Goal: Information Seeking & Learning: Compare options

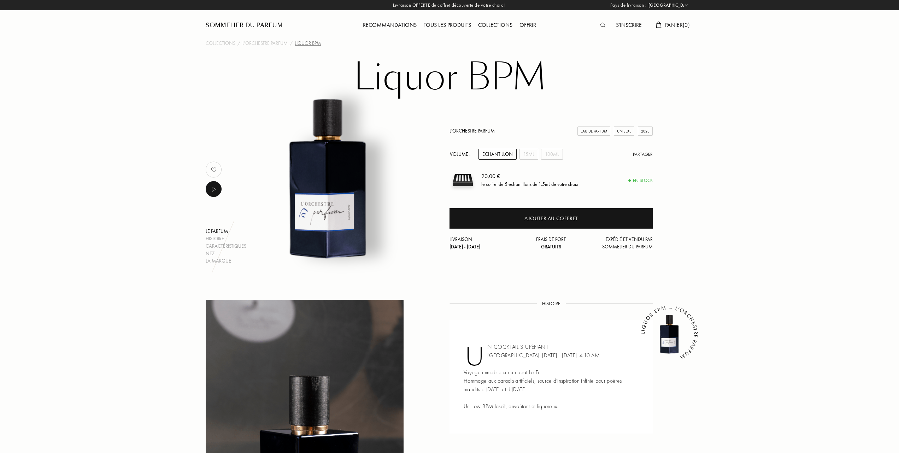
select select "FR"
click at [473, 130] on link "L'Orchestre Parfum" at bounding box center [471, 131] width 45 height 6
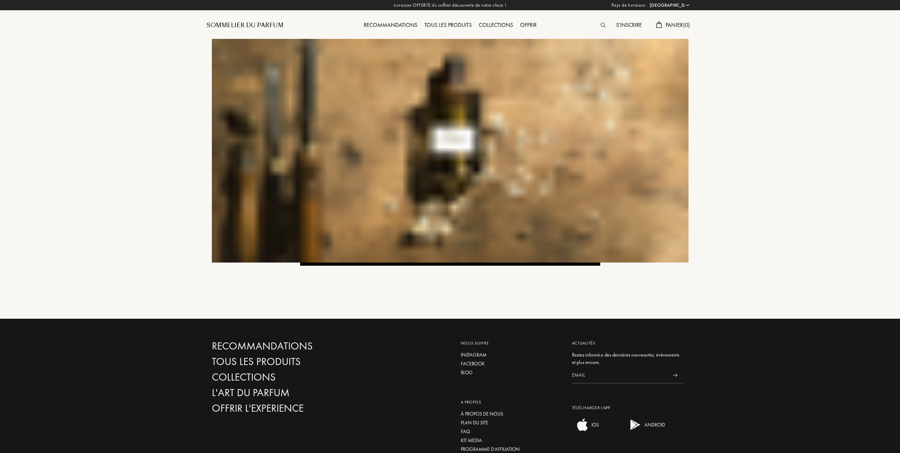
select select "FR"
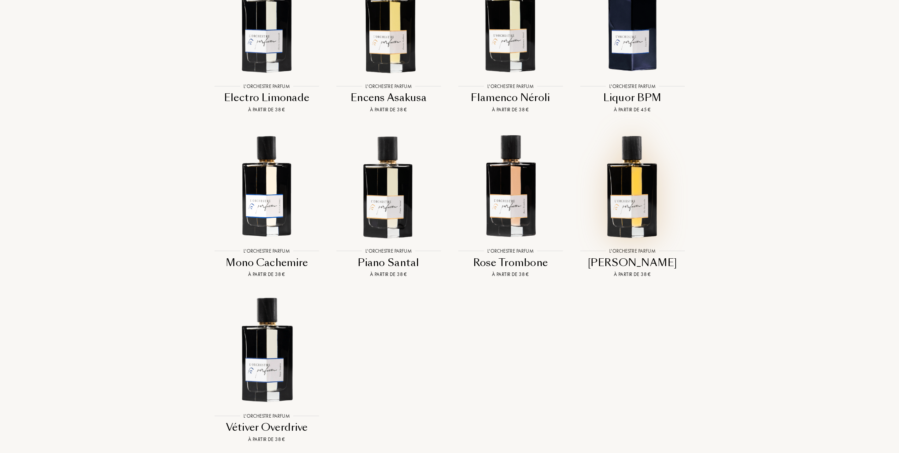
scroll to position [800, 0]
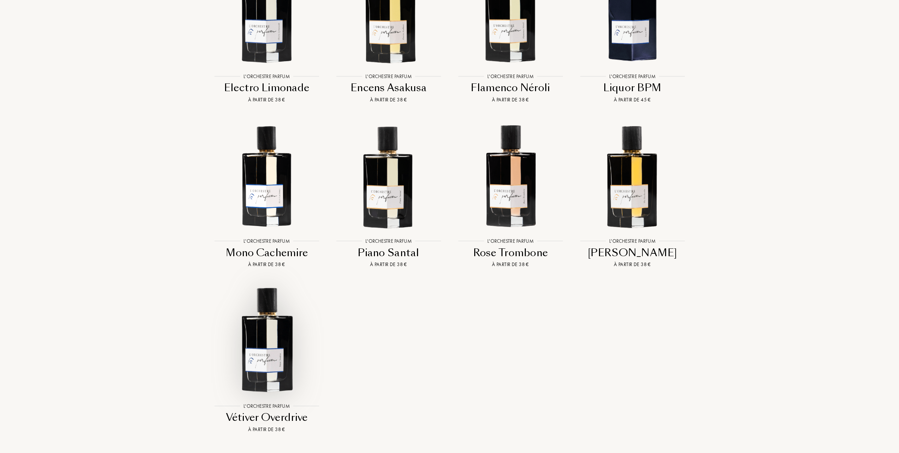
click at [267, 348] on img at bounding box center [267, 340] width 110 height 110
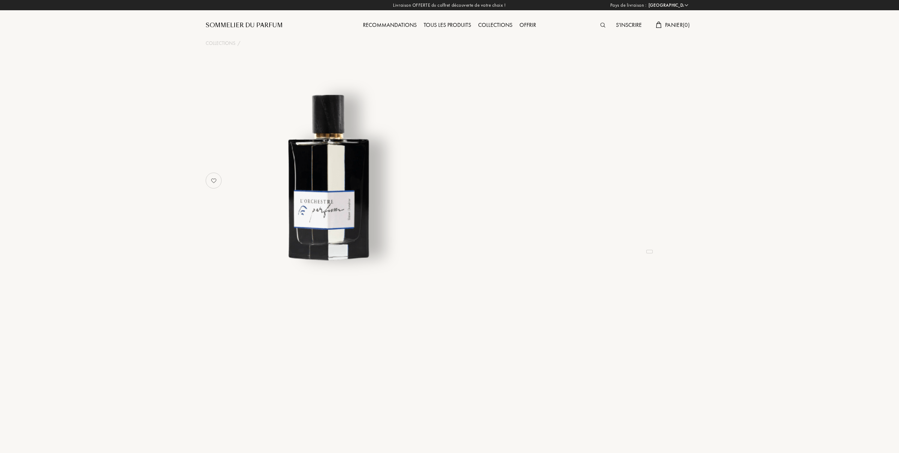
select select "FR"
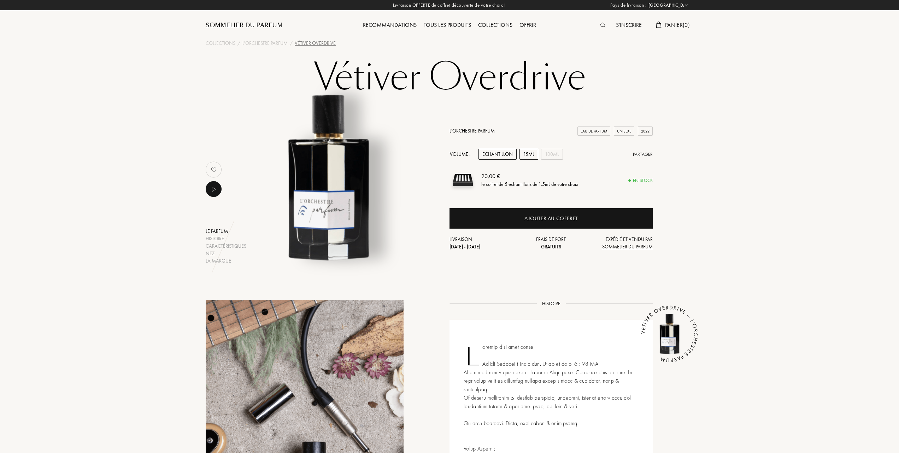
click at [532, 153] on div "15mL" at bounding box center [528, 154] width 19 height 11
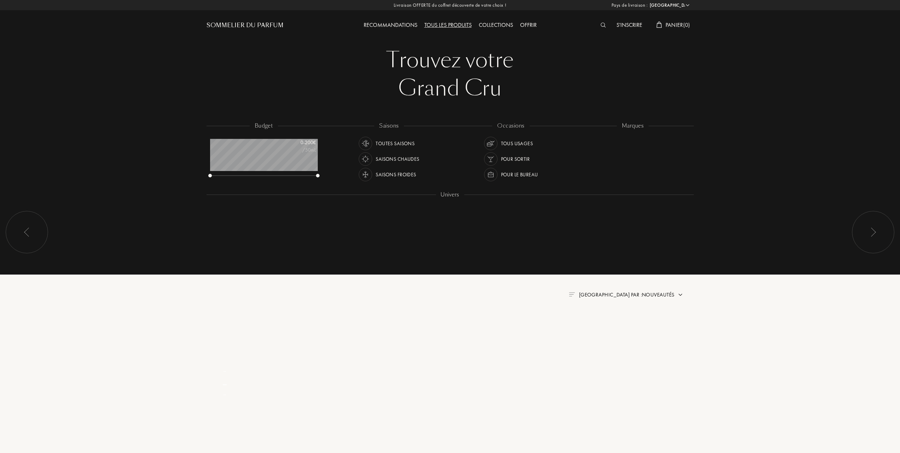
select select "FR"
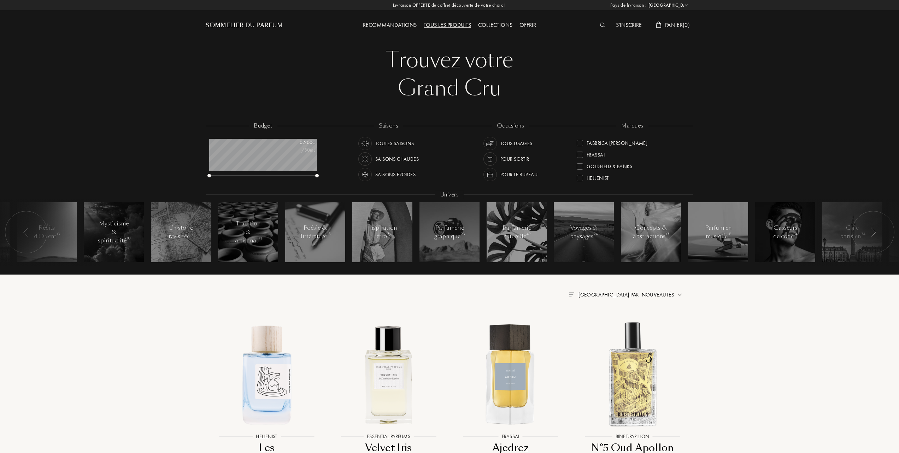
scroll to position [94, 0]
click at [580, 147] on div "Frassai" at bounding box center [590, 151] width 28 height 10
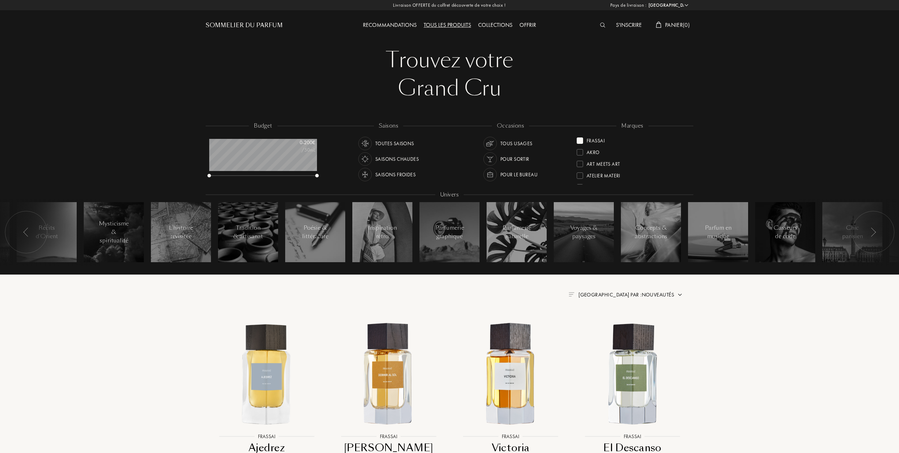
scroll to position [94, 0]
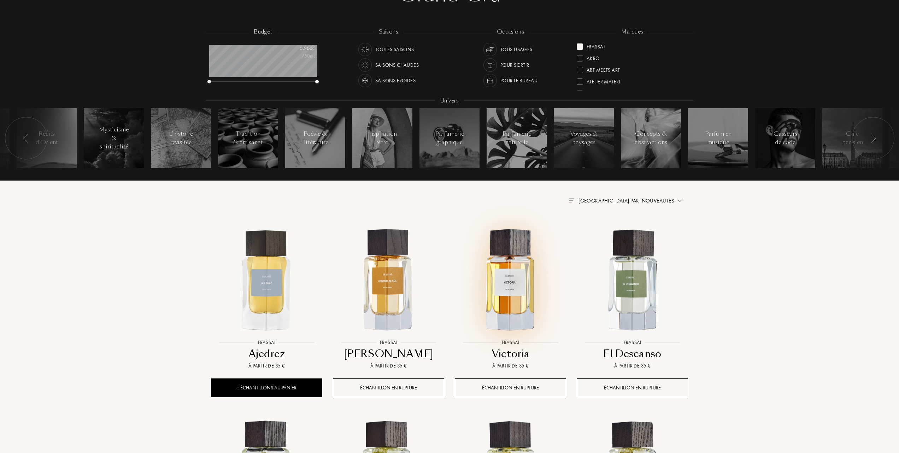
click at [504, 280] on img at bounding box center [510, 280] width 110 height 110
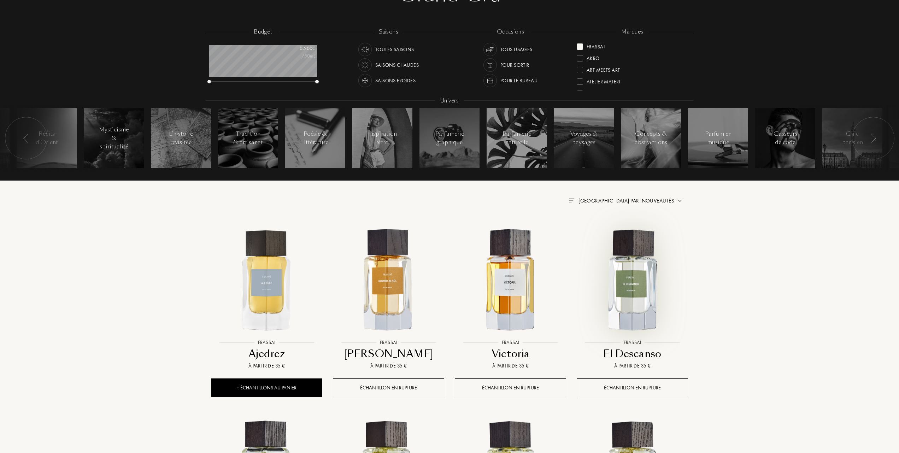
click at [634, 291] on img at bounding box center [632, 280] width 110 height 110
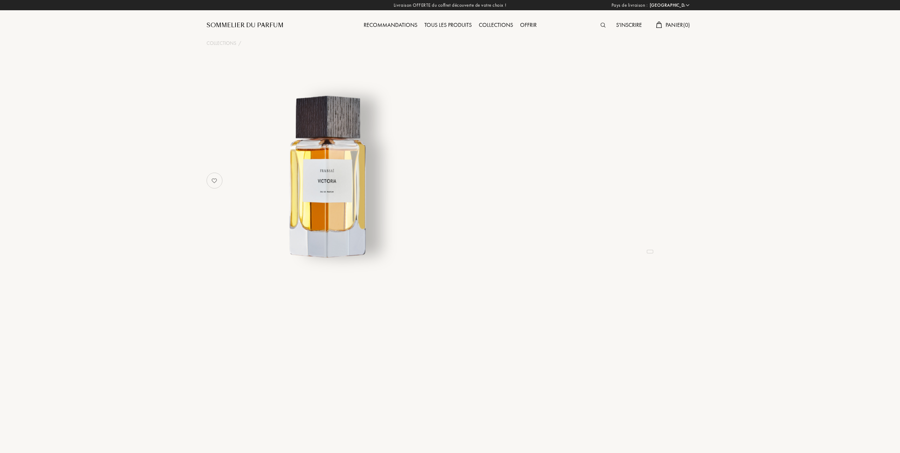
select select "FR"
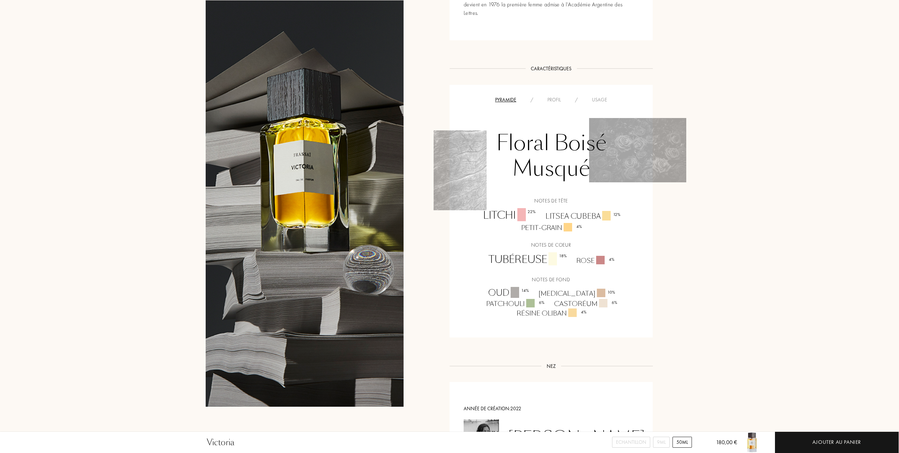
scroll to position [424, 0]
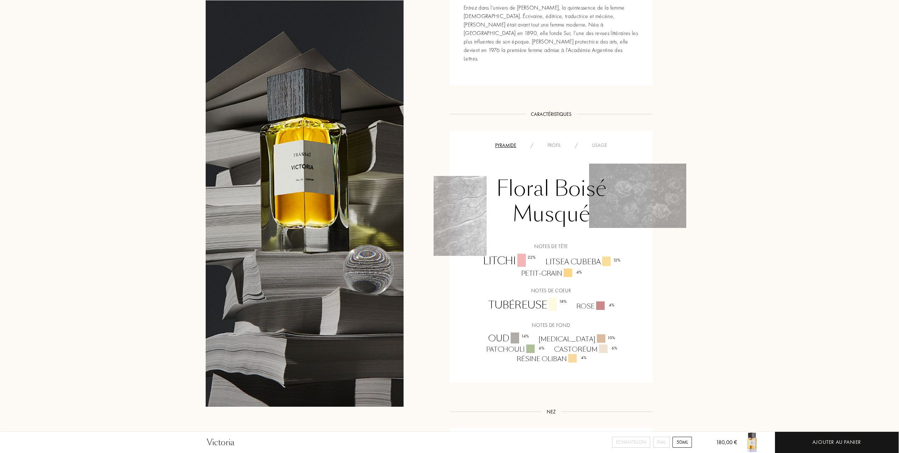
click at [550, 142] on div "Profil" at bounding box center [554, 145] width 28 height 7
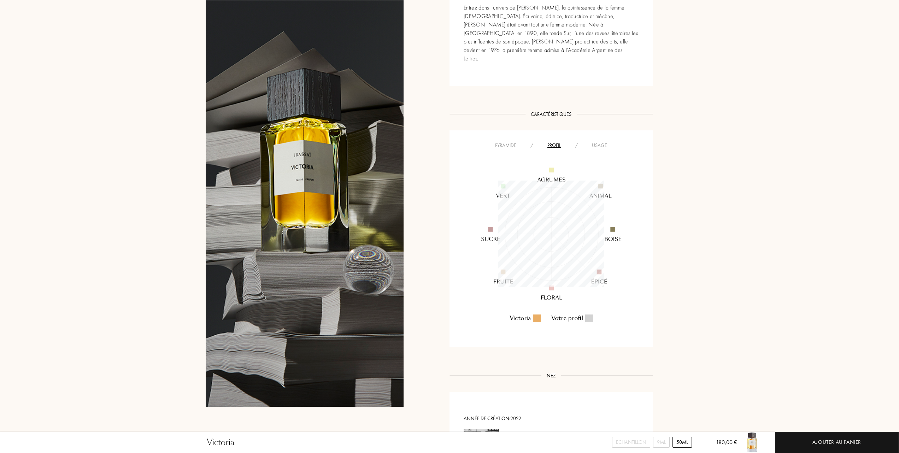
scroll to position [106, 106]
click at [595, 142] on div "Usage" at bounding box center [599, 145] width 29 height 7
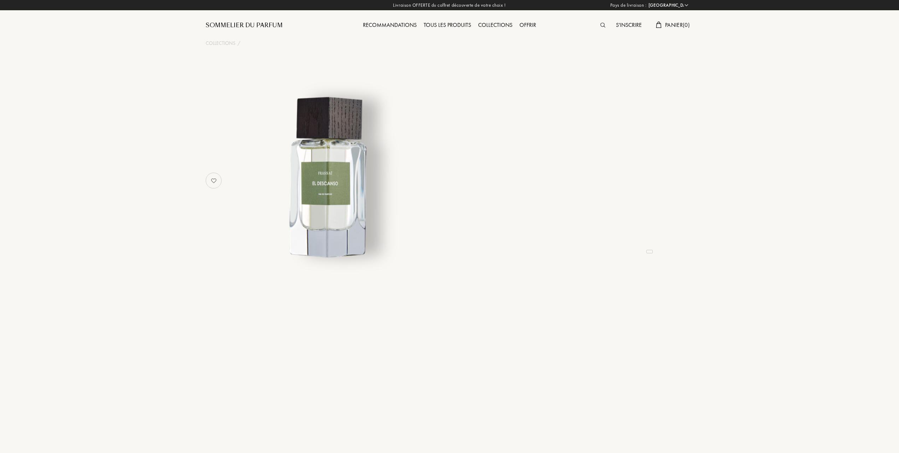
select select "FR"
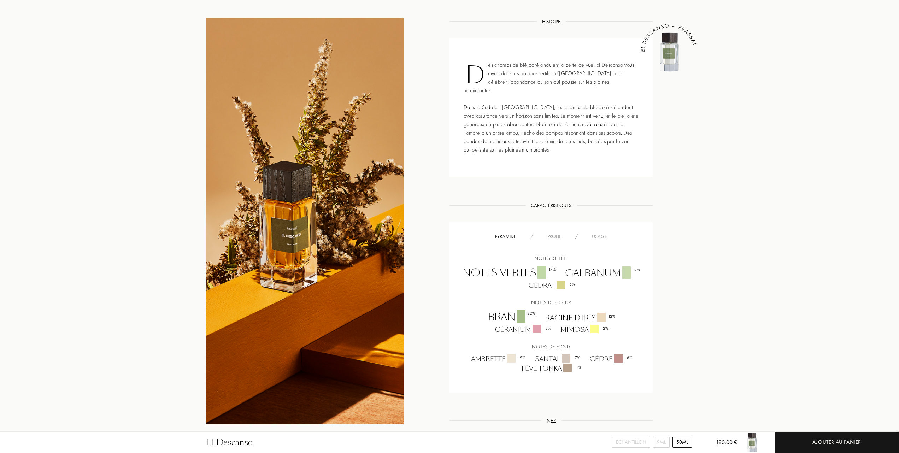
scroll to position [283, 0]
click at [549, 232] on div "Profil" at bounding box center [554, 235] width 28 height 7
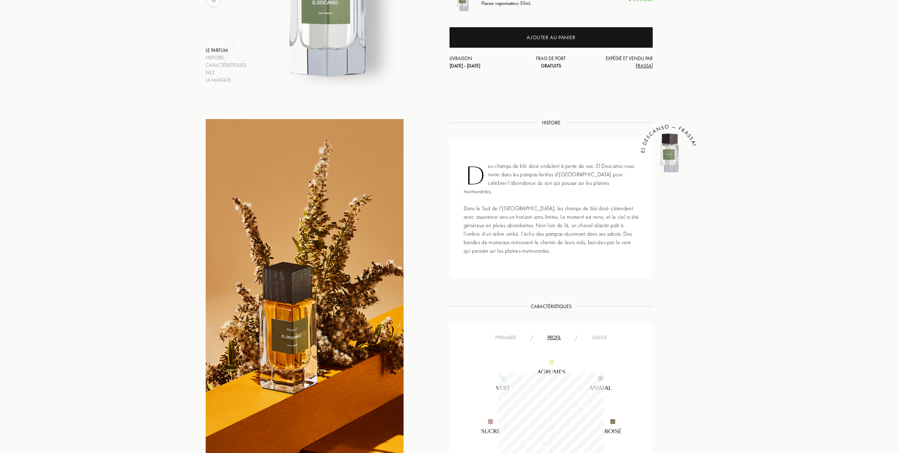
scroll to position [235, 0]
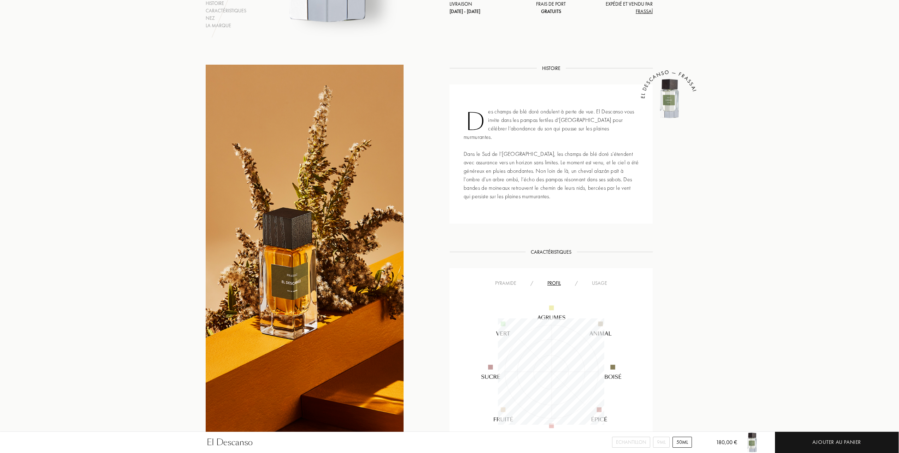
click at [503, 279] on div "Pyramide" at bounding box center [505, 282] width 35 height 7
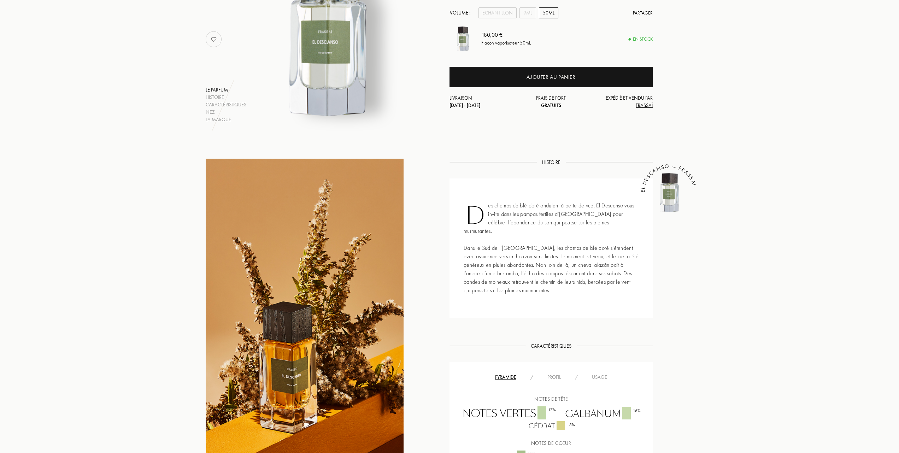
scroll to position [0, 0]
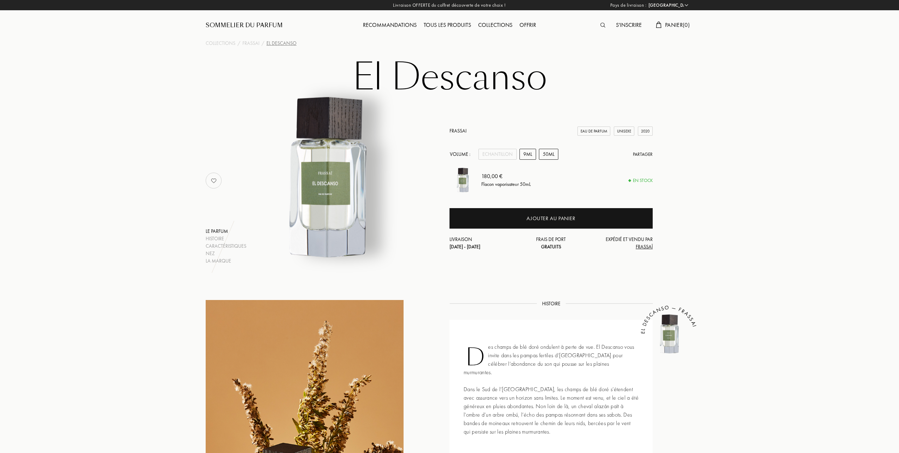
click at [528, 153] on div "9mL" at bounding box center [527, 154] width 17 height 11
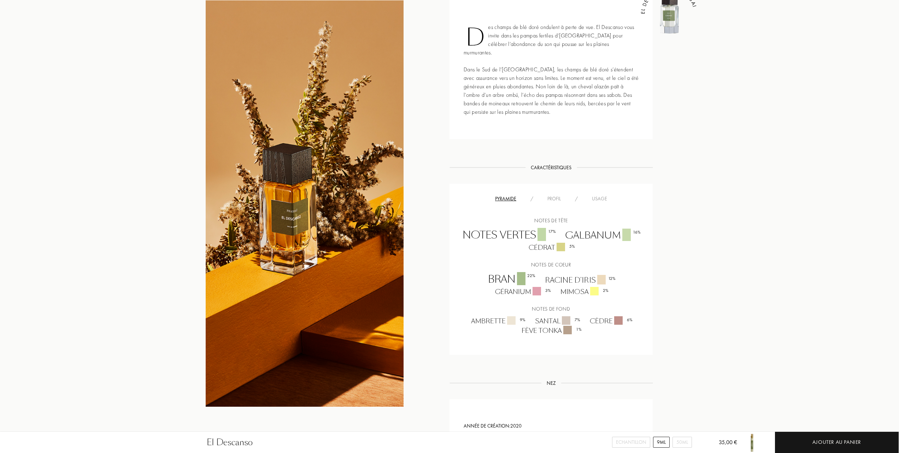
scroll to position [377, 0]
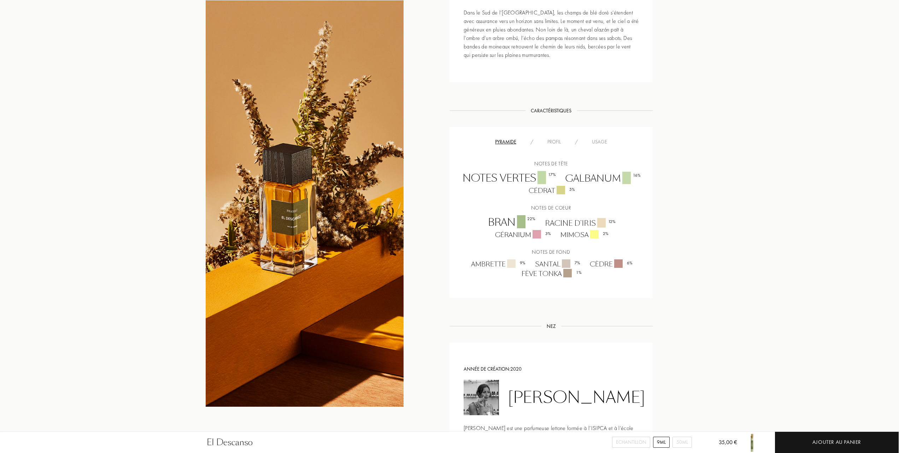
click at [599, 138] on div "Usage" at bounding box center [599, 141] width 29 height 7
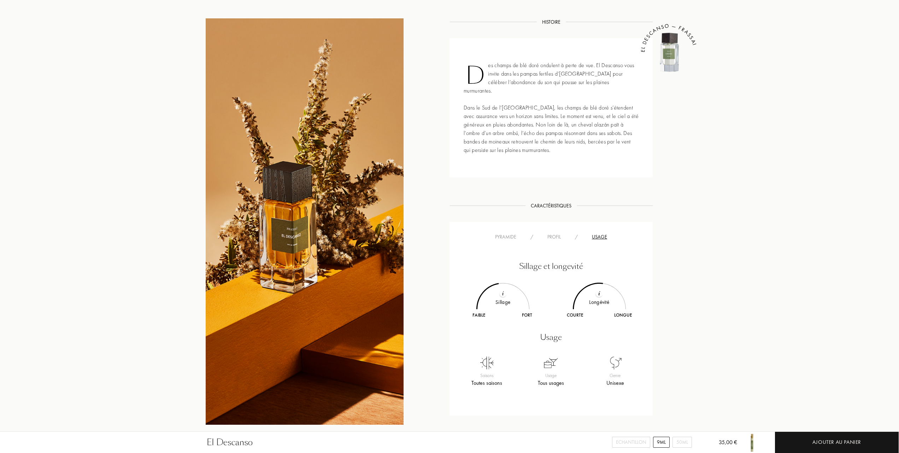
scroll to position [283, 0]
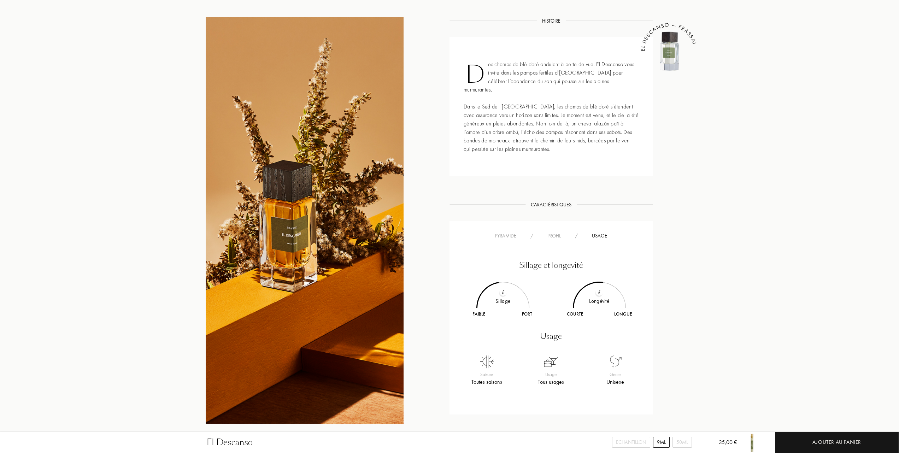
click at [554, 232] on div "Profil" at bounding box center [554, 235] width 28 height 7
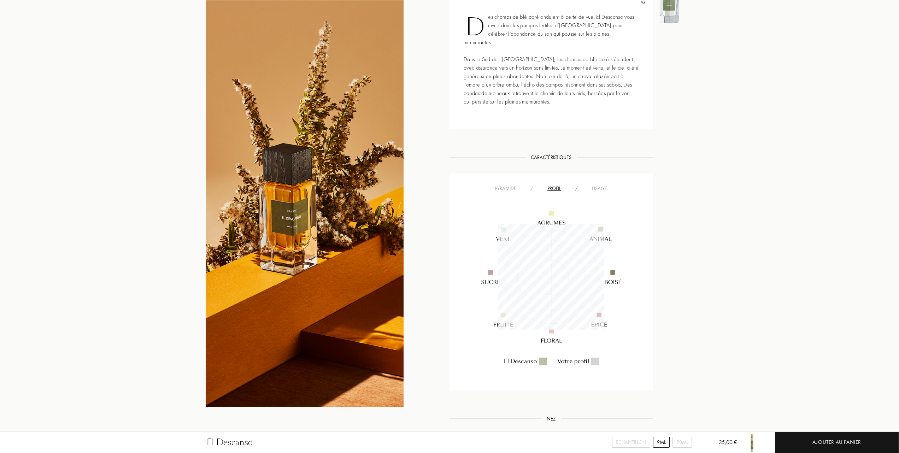
scroll to position [330, 0]
click at [596, 185] on div "Usage" at bounding box center [599, 188] width 29 height 7
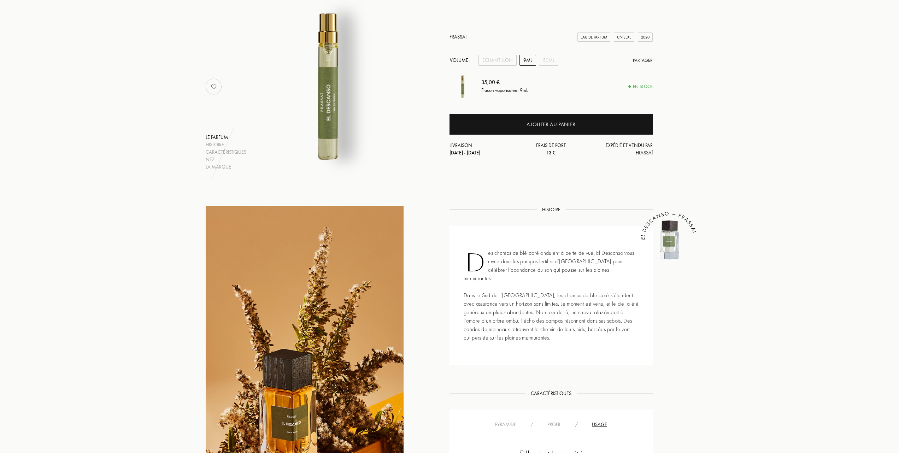
scroll to position [0, 0]
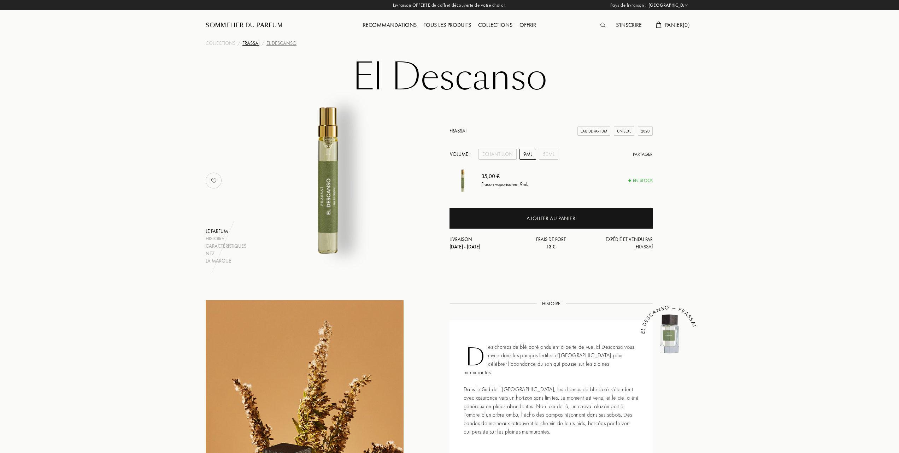
click at [252, 43] on div "Frassai" at bounding box center [250, 43] width 17 height 7
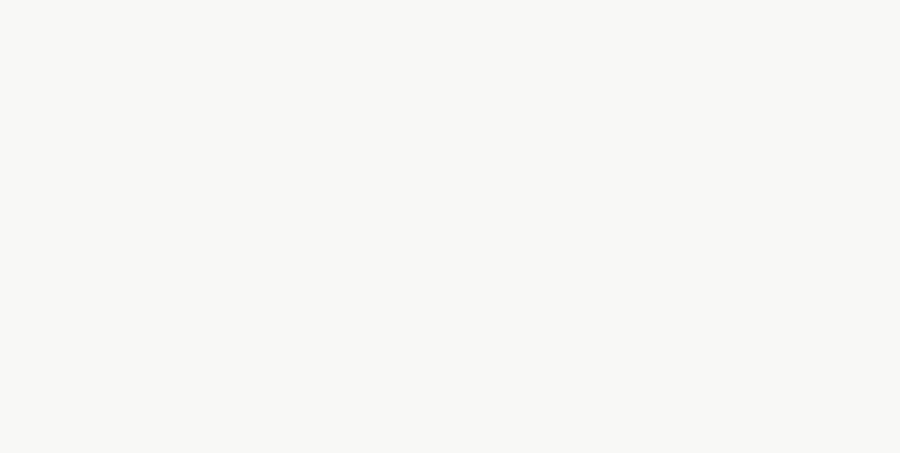
select select "FR"
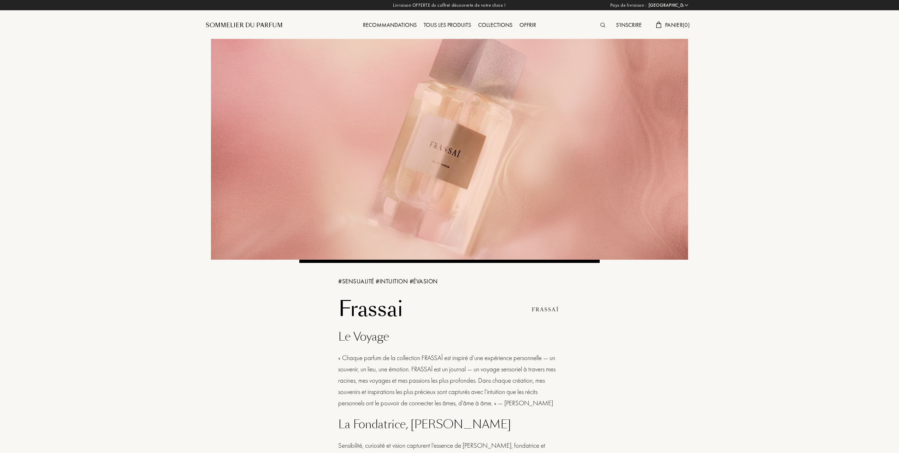
click at [545, 307] on img at bounding box center [545, 309] width 32 height 32
click at [452, 23] on div "Tous les produits" at bounding box center [447, 25] width 54 height 9
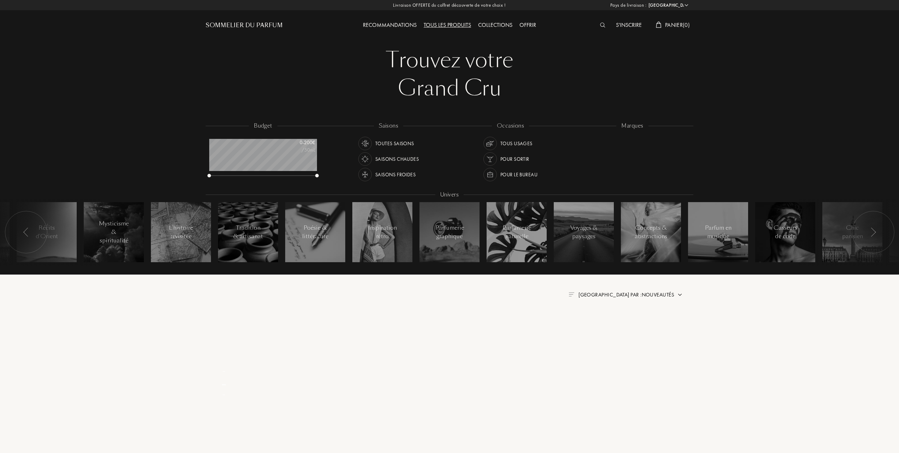
select select "FR"
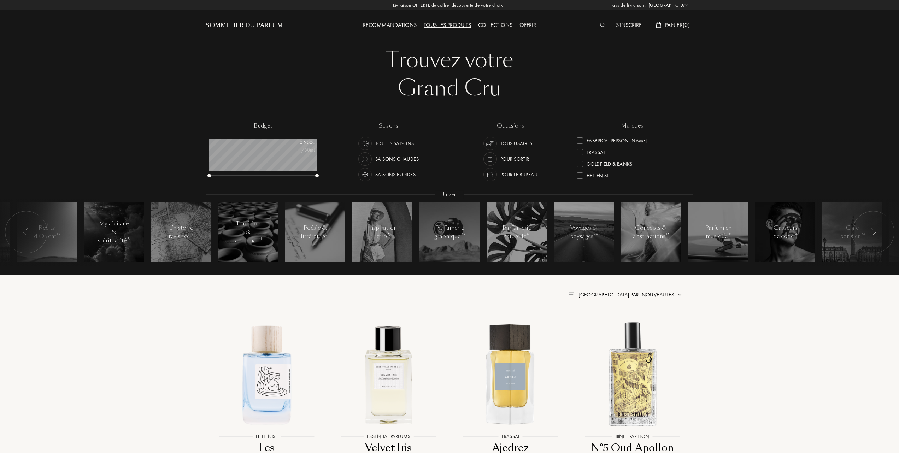
scroll to position [94, 0]
click at [578, 150] on div at bounding box center [579, 151] width 6 height 6
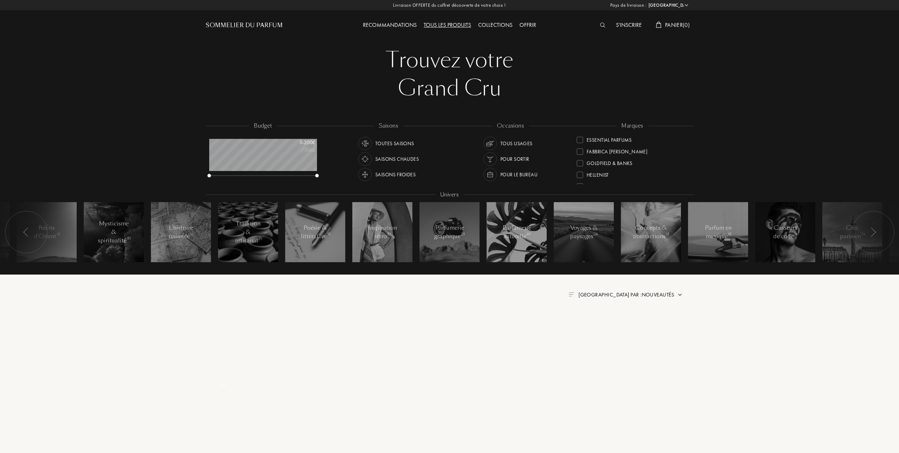
scroll to position [0, 0]
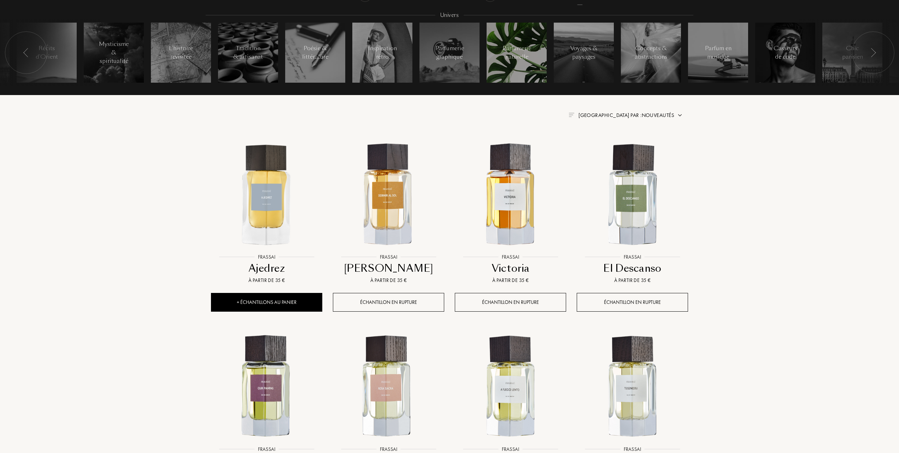
scroll to position [188, 0]
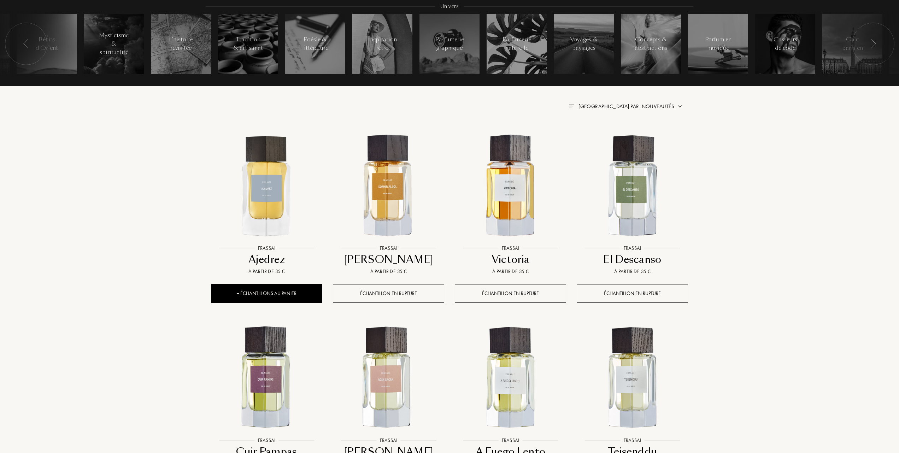
click at [643, 105] on span "Trier par : Nouveautés" at bounding box center [626, 106] width 96 height 7
click at [608, 136] on div at bounding box center [608, 137] width 5 height 5
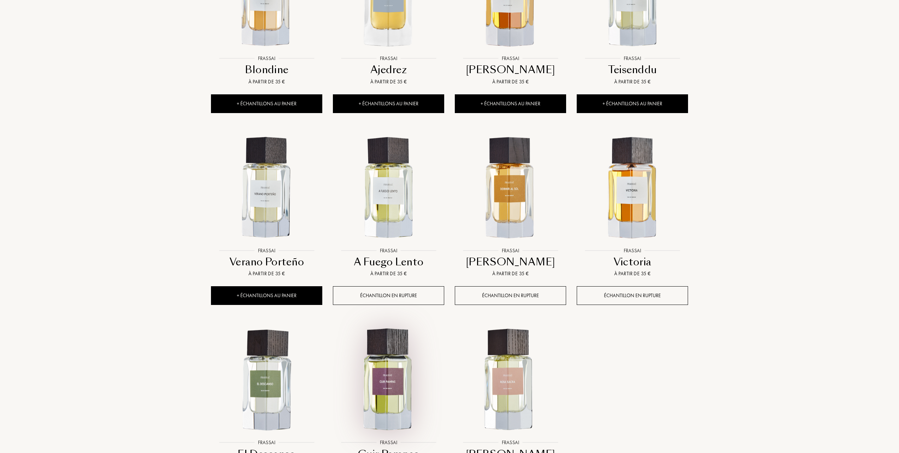
scroll to position [330, 0]
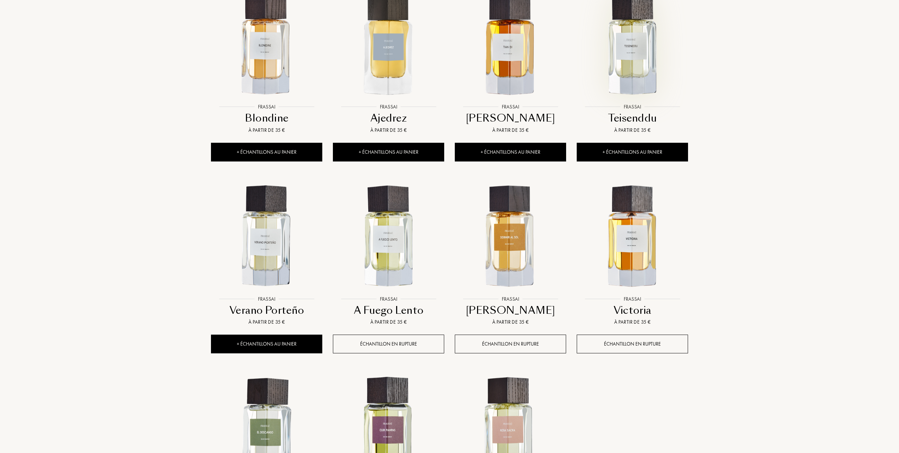
click at [638, 64] on img at bounding box center [632, 44] width 110 height 110
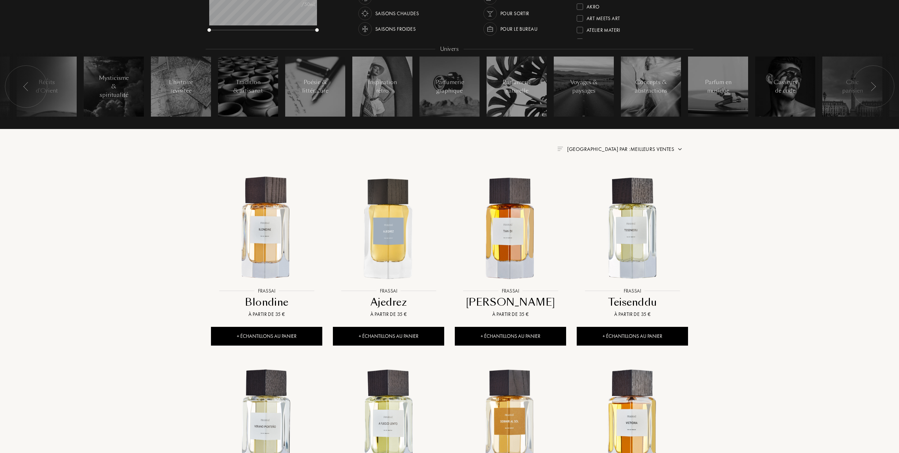
scroll to position [141, 0]
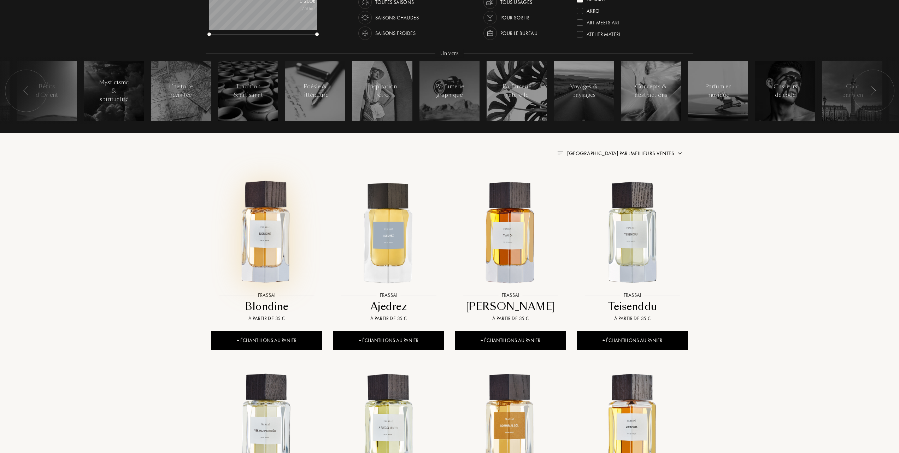
click at [263, 252] on img at bounding box center [267, 233] width 110 height 110
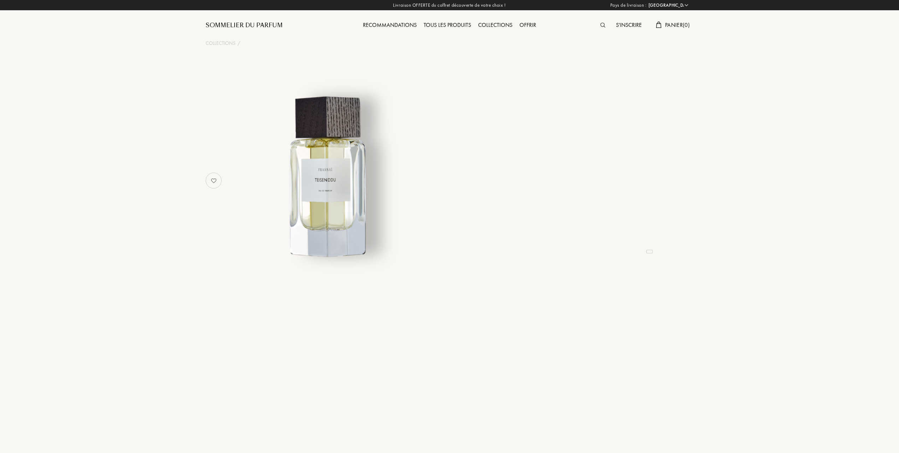
select select "FR"
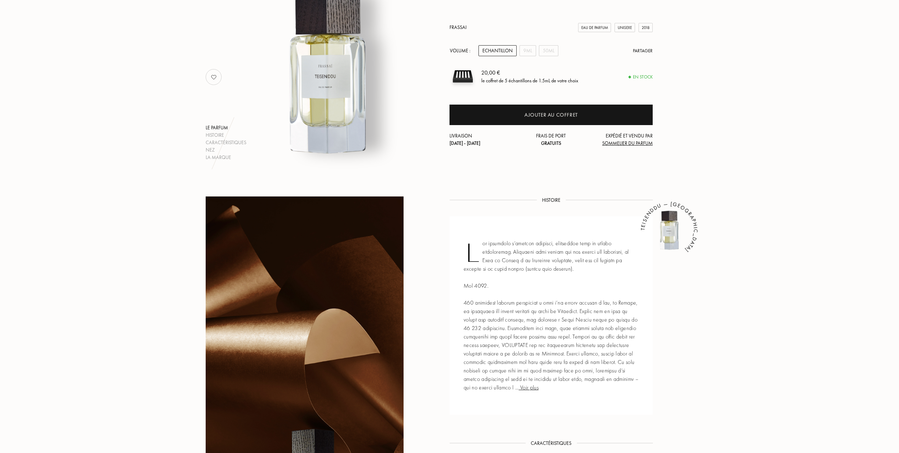
scroll to position [47, 0]
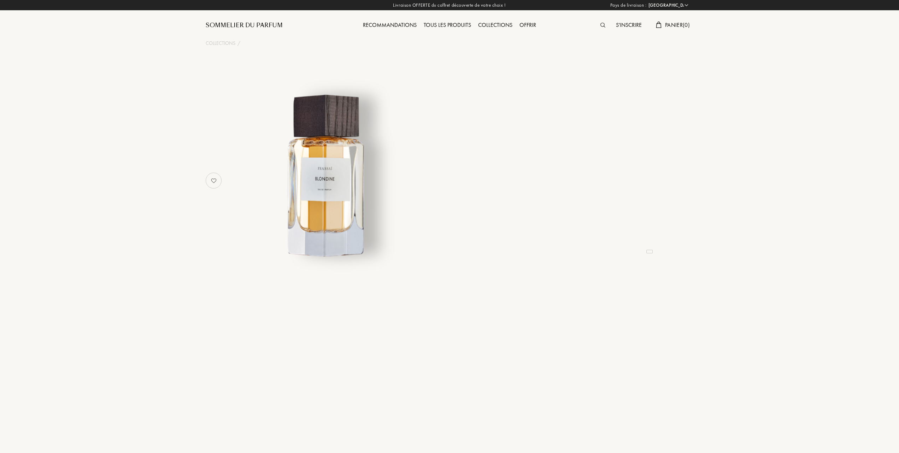
select select "FR"
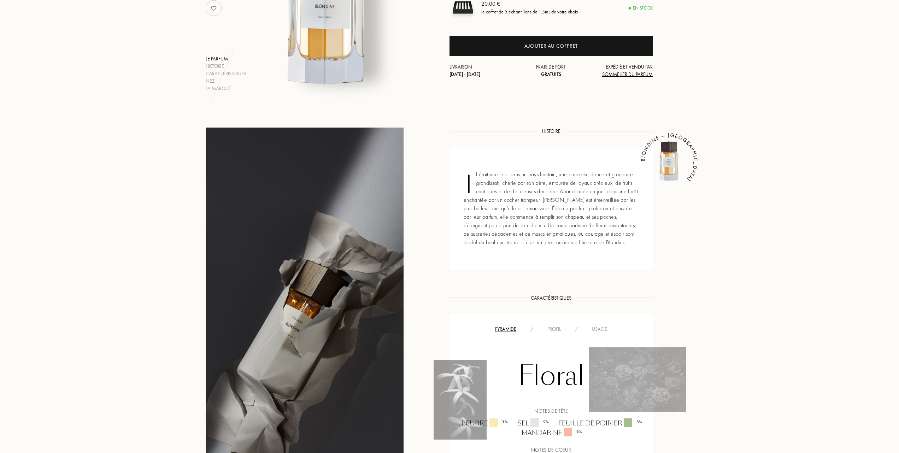
scroll to position [188, 0]
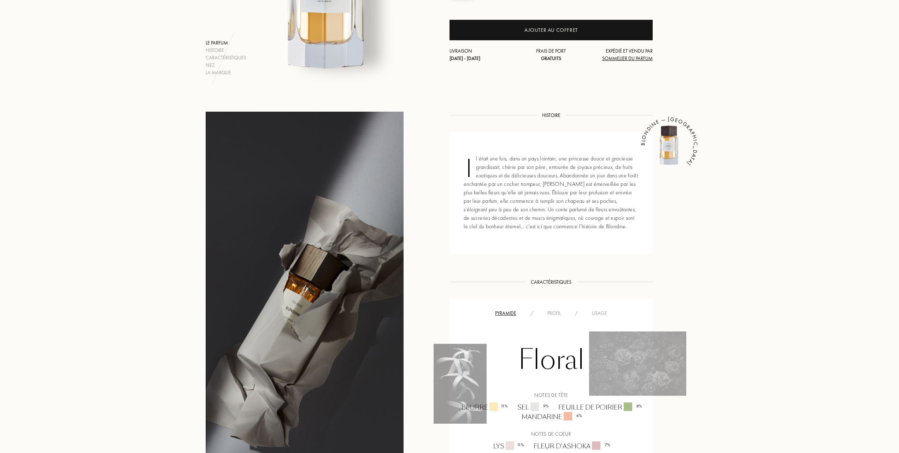
click at [600, 312] on div "Usage" at bounding box center [599, 312] width 29 height 7
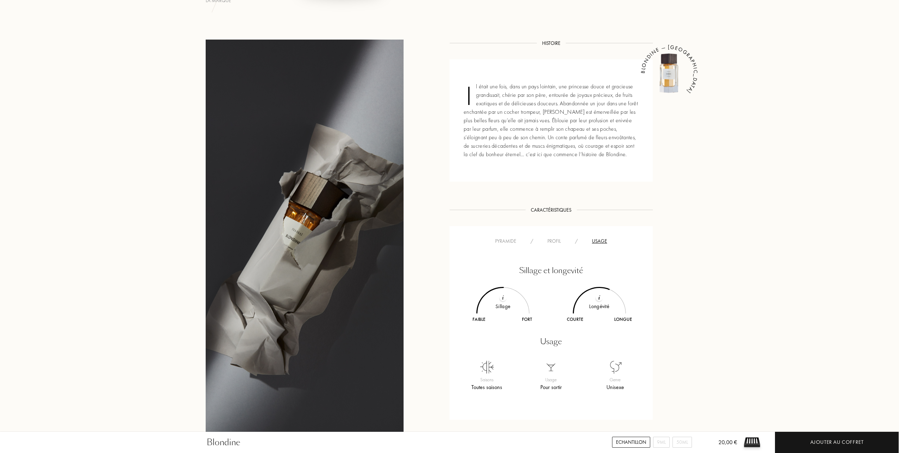
scroll to position [235, 0]
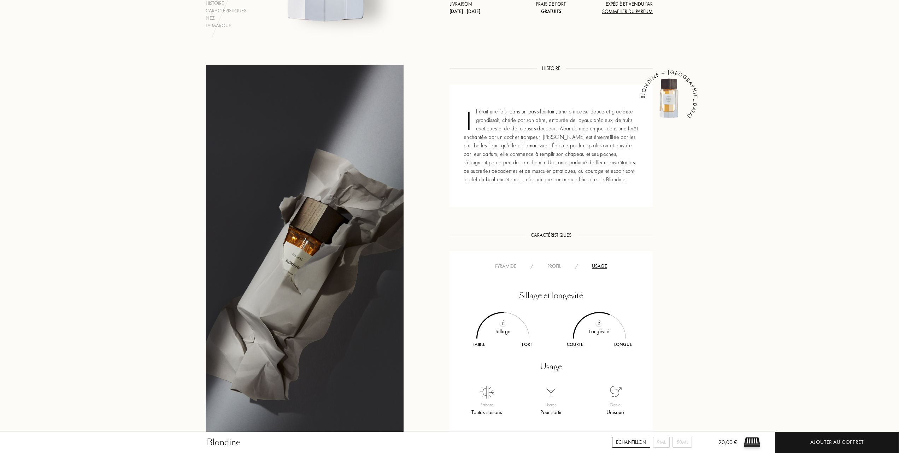
click at [556, 266] on div "Profil" at bounding box center [554, 265] width 28 height 7
click at [501, 267] on div "Pyramide" at bounding box center [505, 265] width 35 height 7
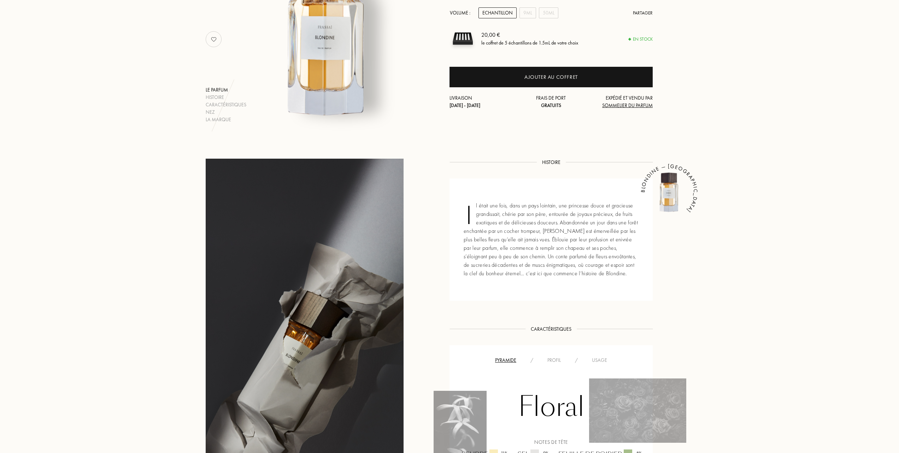
scroll to position [0, 0]
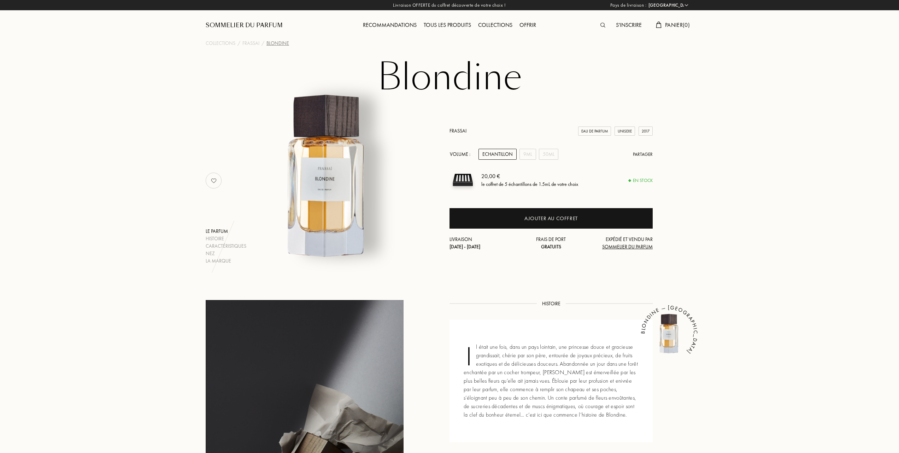
click at [445, 24] on div "Tous les produits" at bounding box center [447, 25] width 54 height 9
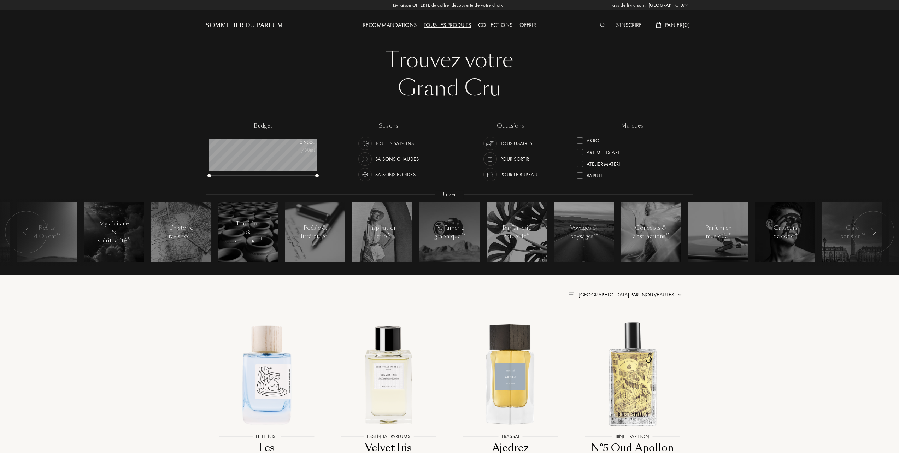
select select "FR"
click at [581, 148] on div at bounding box center [579, 151] width 6 height 6
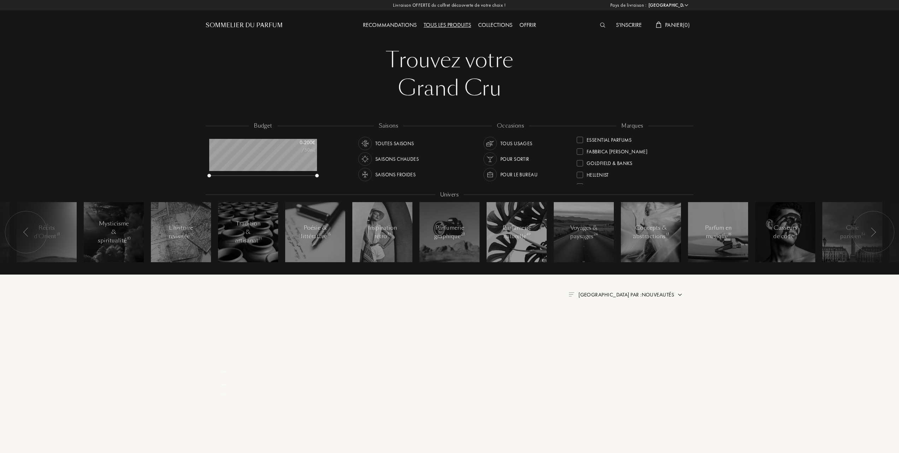
scroll to position [0, 0]
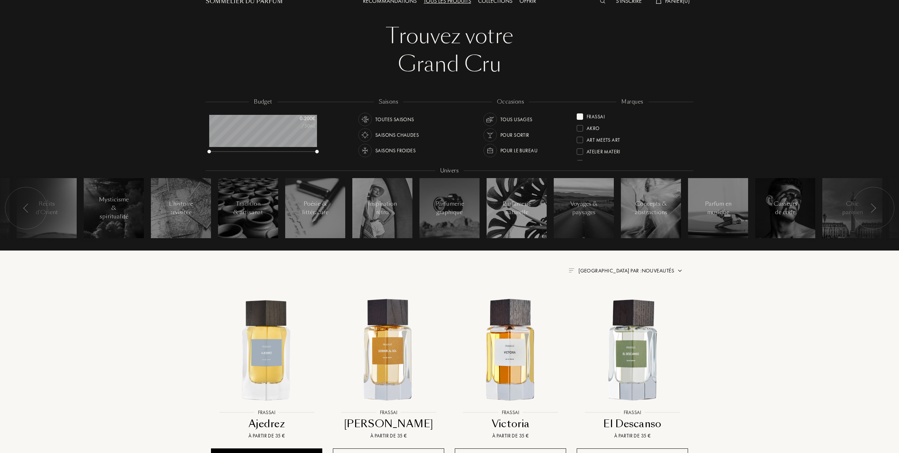
scroll to position [47, 0]
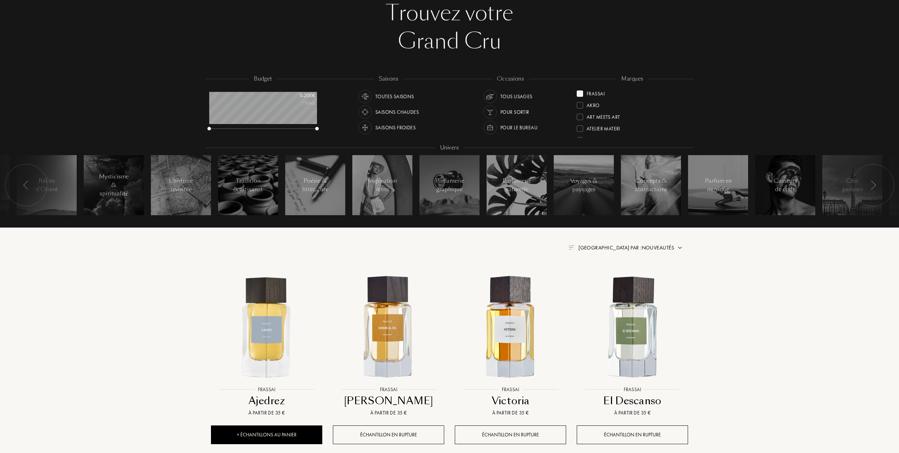
click at [656, 247] on span "[GEOGRAPHIC_DATA] par : Nouveautés" at bounding box center [626, 247] width 96 height 7
click at [609, 279] on div at bounding box center [608, 278] width 5 height 5
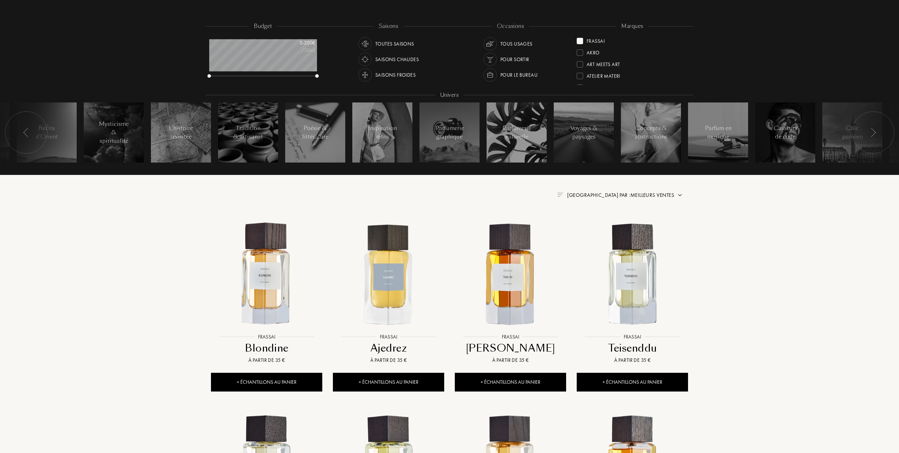
scroll to position [94, 0]
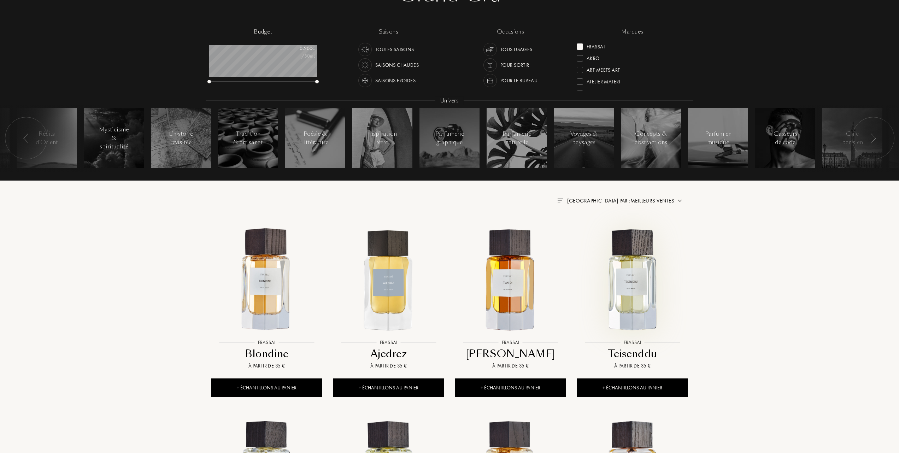
click at [628, 282] on img at bounding box center [632, 280] width 110 height 110
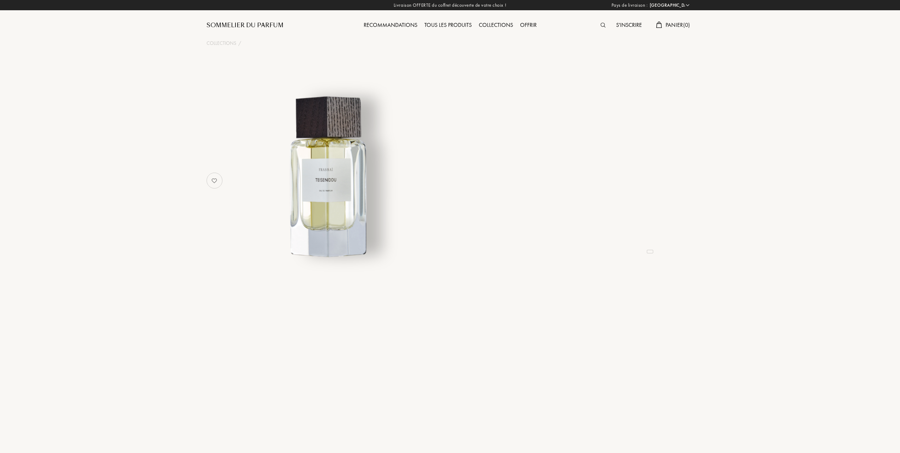
select select "FR"
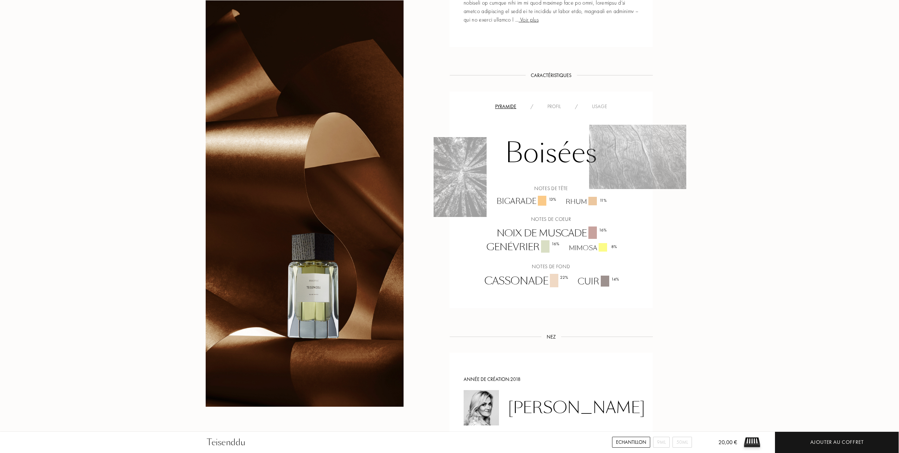
scroll to position [471, 0]
click at [600, 107] on div "Usage" at bounding box center [599, 106] width 29 height 7
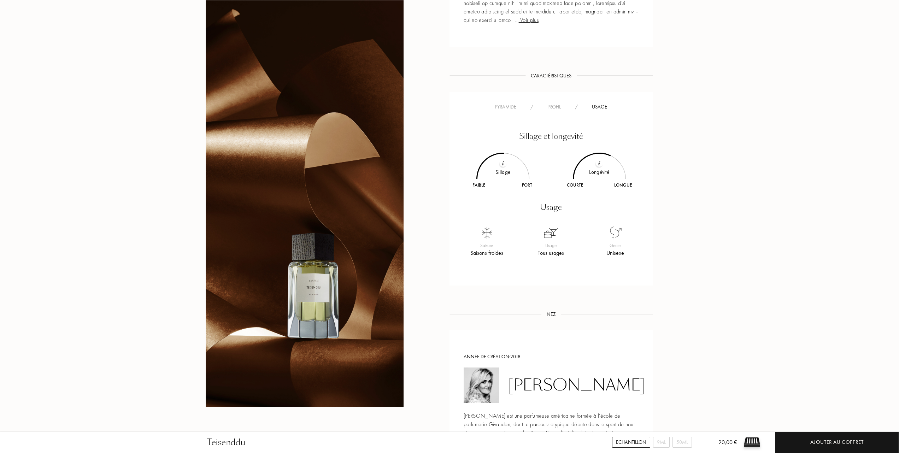
click at [635, 78] on div "Caractéristiques Caractéristiques" at bounding box center [550, 75] width 203 height 7
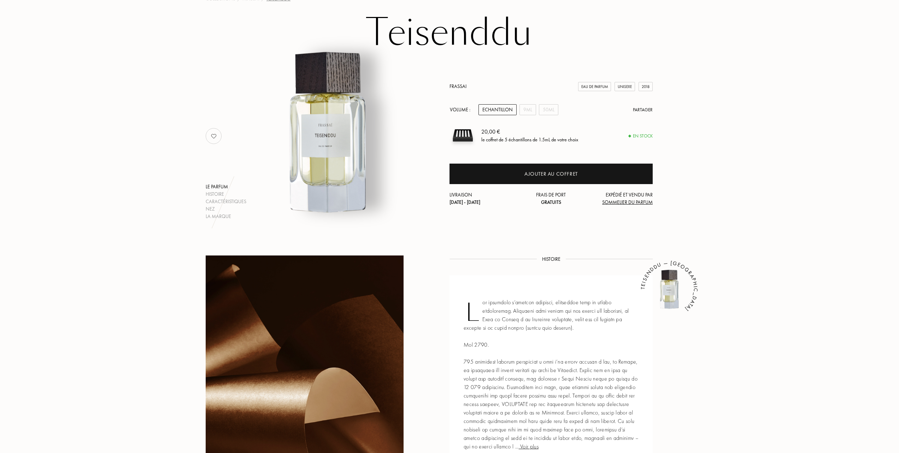
scroll to position [0, 0]
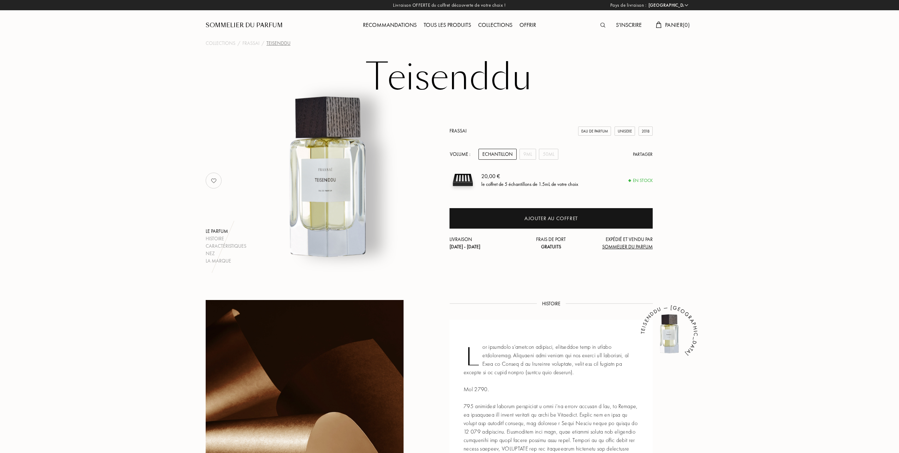
click at [452, 24] on div "Tous les produits" at bounding box center [447, 25] width 54 height 9
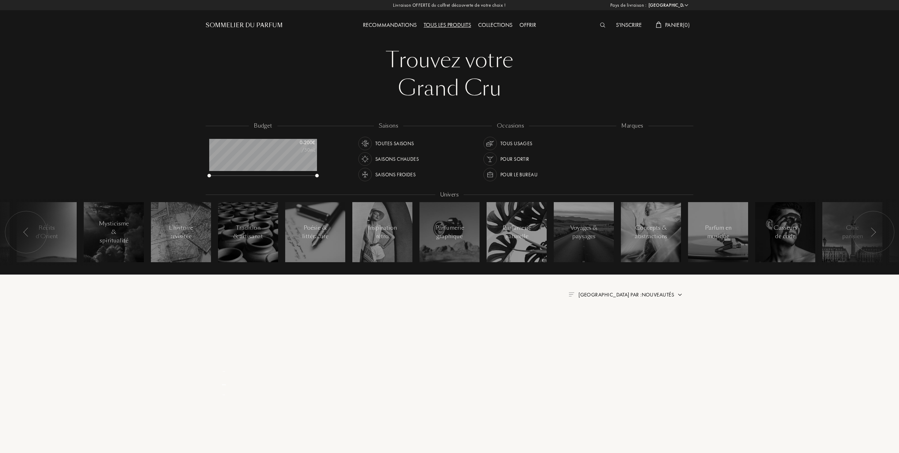
select select "FR"
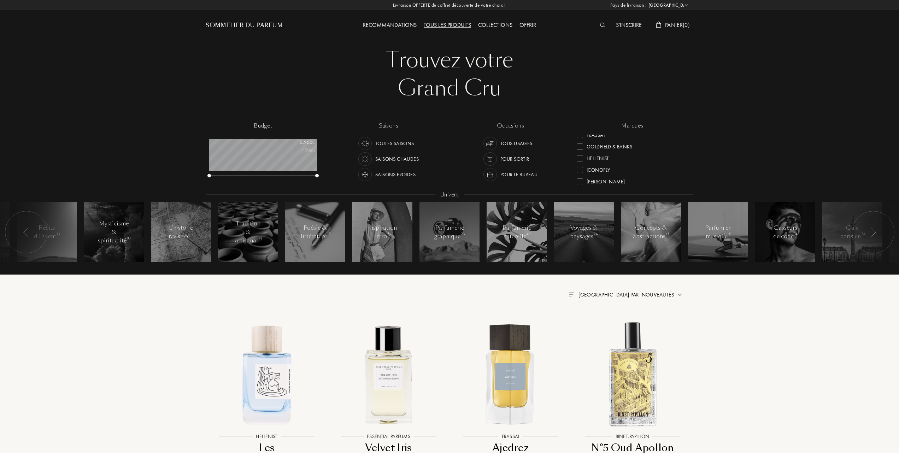
scroll to position [94, 0]
click at [578, 149] on div at bounding box center [579, 151] width 6 height 6
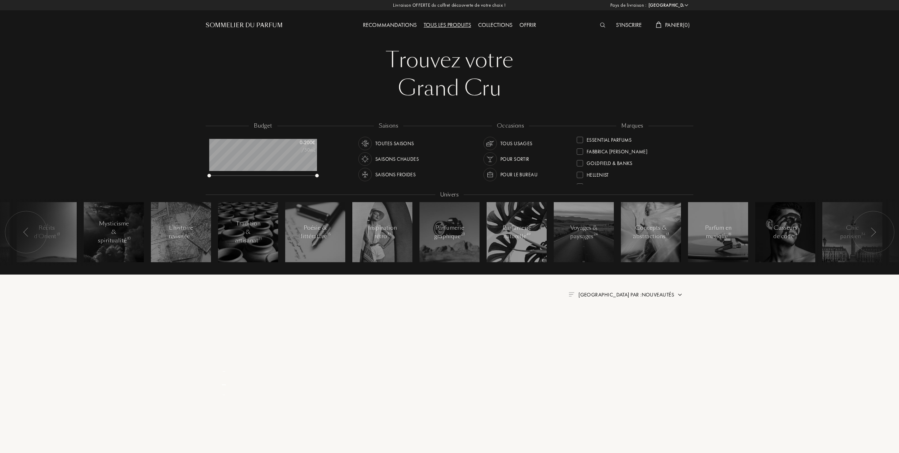
scroll to position [0, 0]
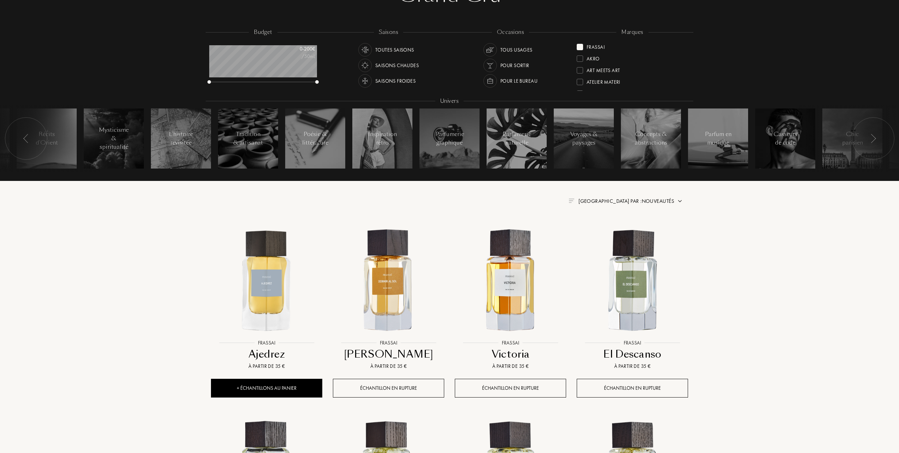
scroll to position [94, 0]
click at [648, 198] on span "Trier par : Nouveautés" at bounding box center [626, 200] width 96 height 7
click at [609, 232] on div at bounding box center [608, 231] width 5 height 5
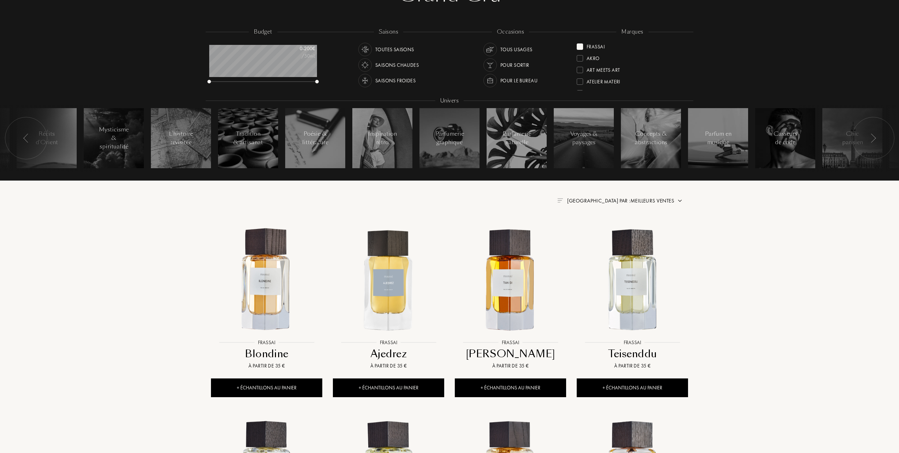
click at [504, 276] on img at bounding box center [510, 280] width 110 height 110
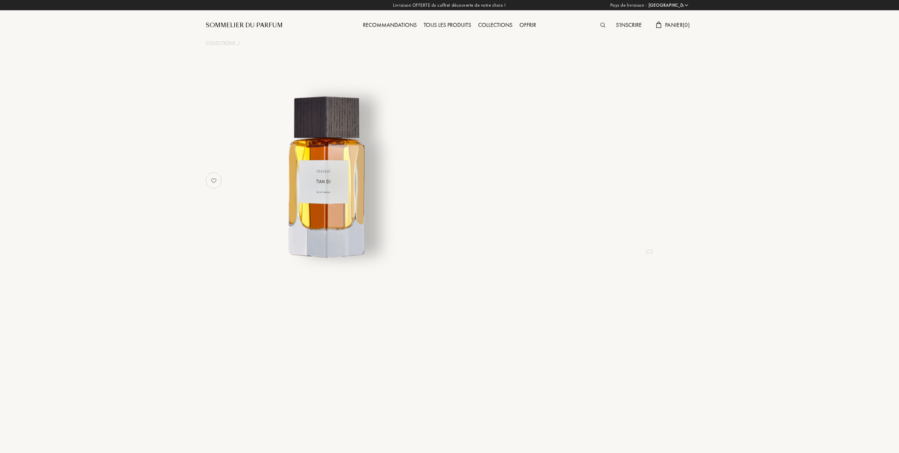
select select "FR"
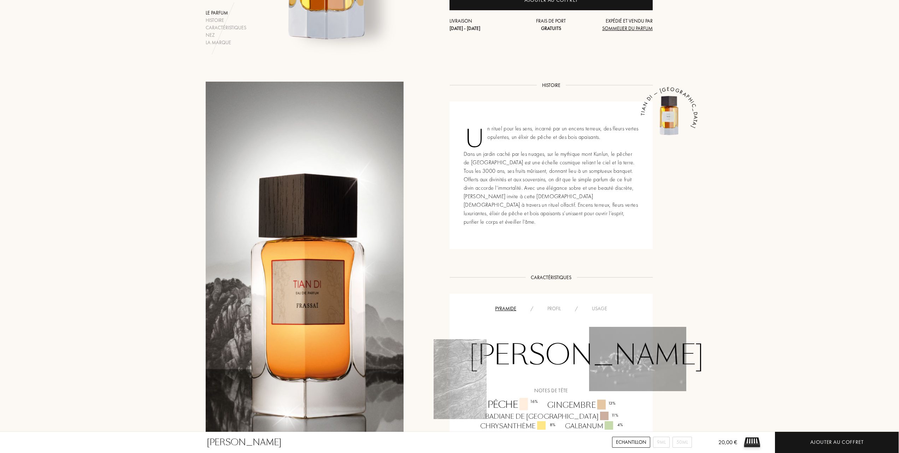
scroll to position [235, 0]
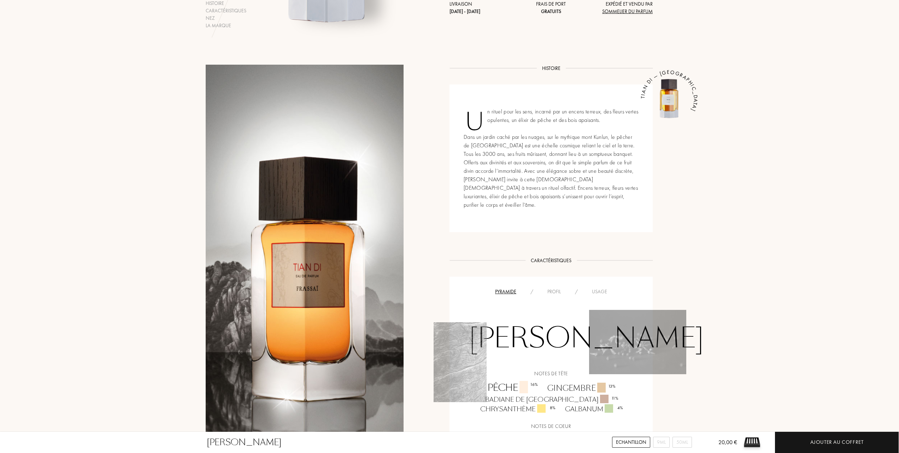
click at [555, 288] on div "Profil" at bounding box center [554, 291] width 28 height 7
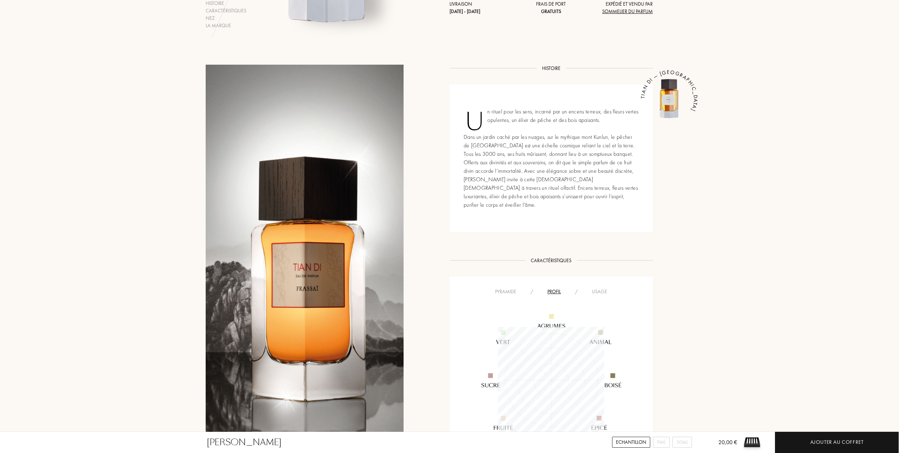
scroll to position [106, 106]
click at [556, 288] on div "Profil" at bounding box center [554, 291] width 28 height 7
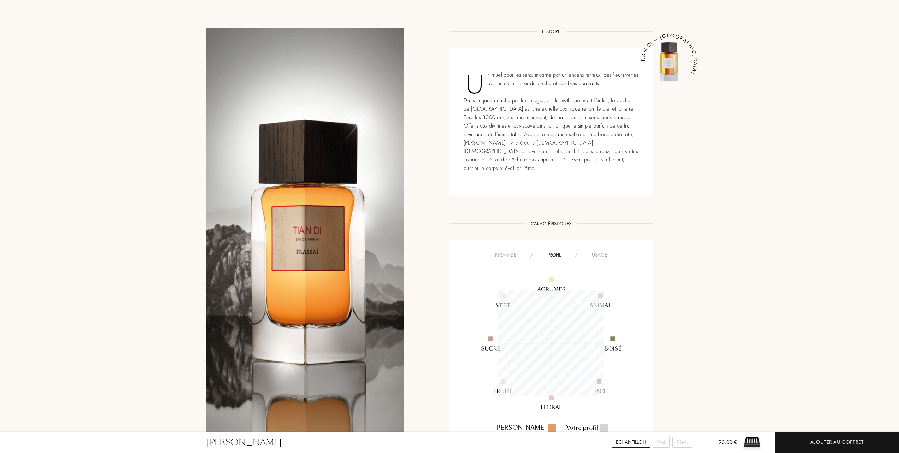
scroll to position [377, 0]
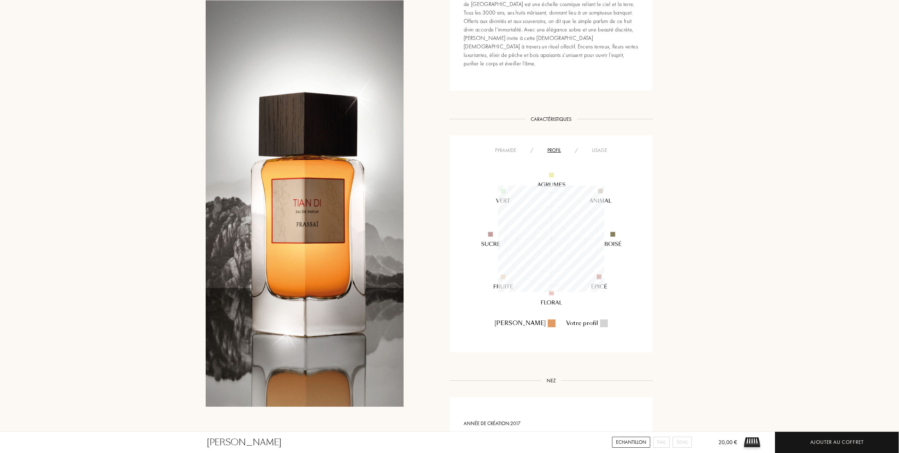
click at [505, 147] on div "Pyramide" at bounding box center [505, 150] width 35 height 7
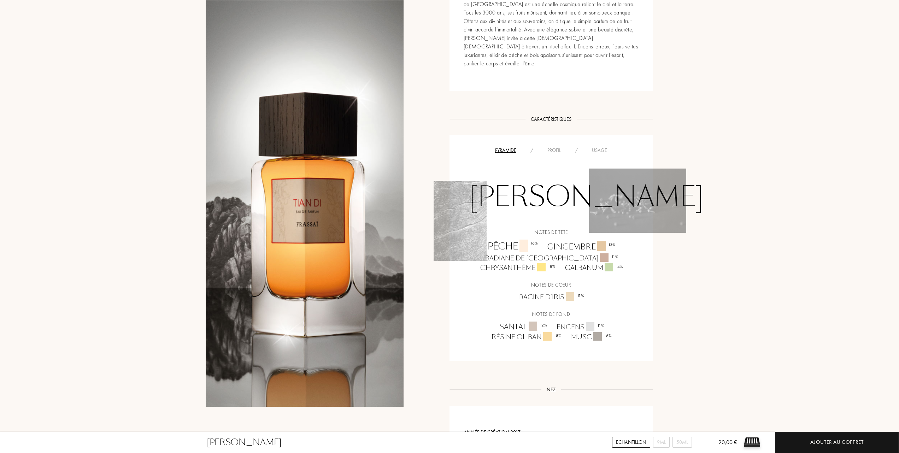
click at [599, 147] on div "Usage" at bounding box center [599, 150] width 29 height 7
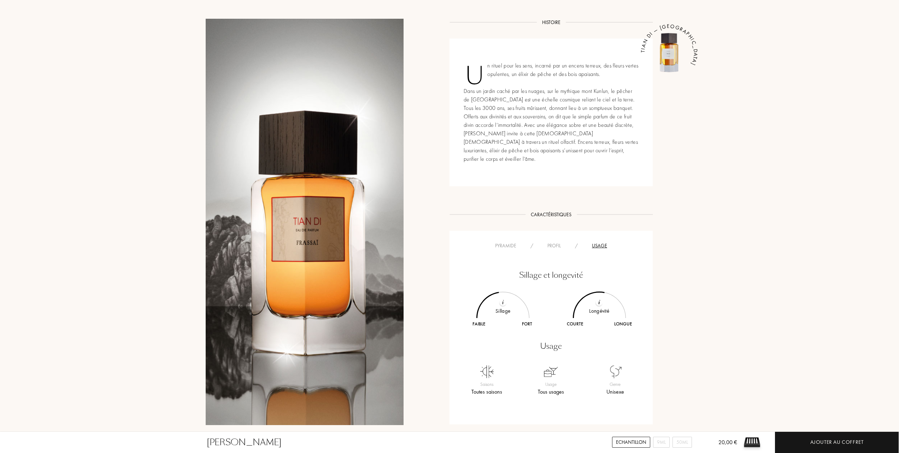
scroll to position [235, 0]
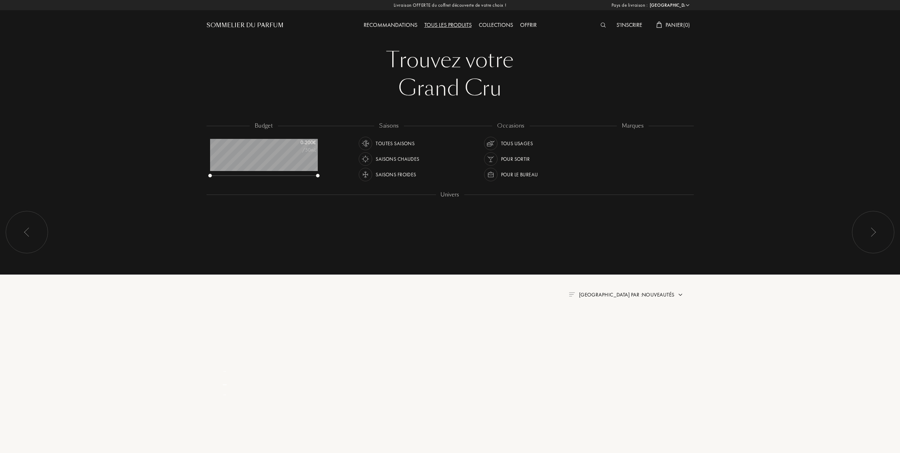
select select "FR"
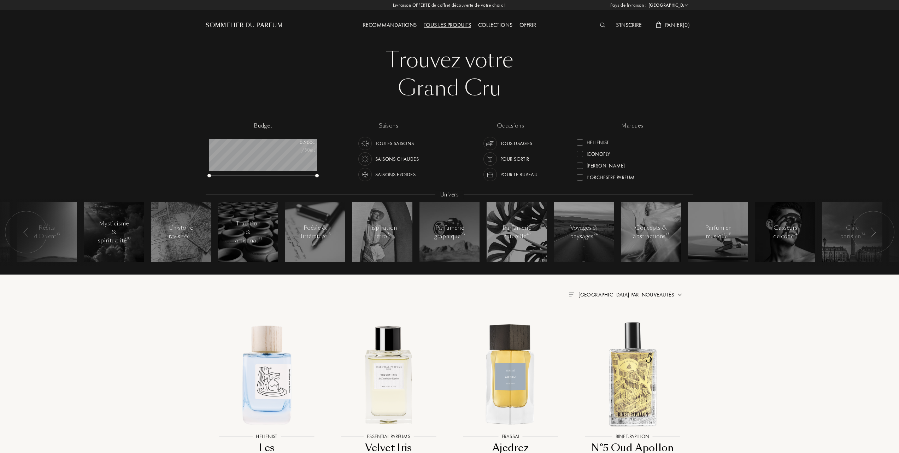
scroll to position [141, 0]
click at [580, 162] on div at bounding box center [579, 162] width 6 height 6
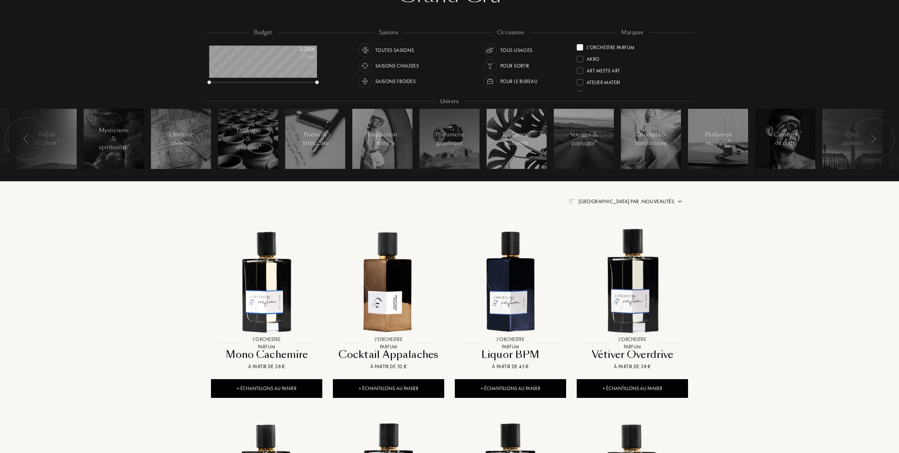
scroll to position [94, 0]
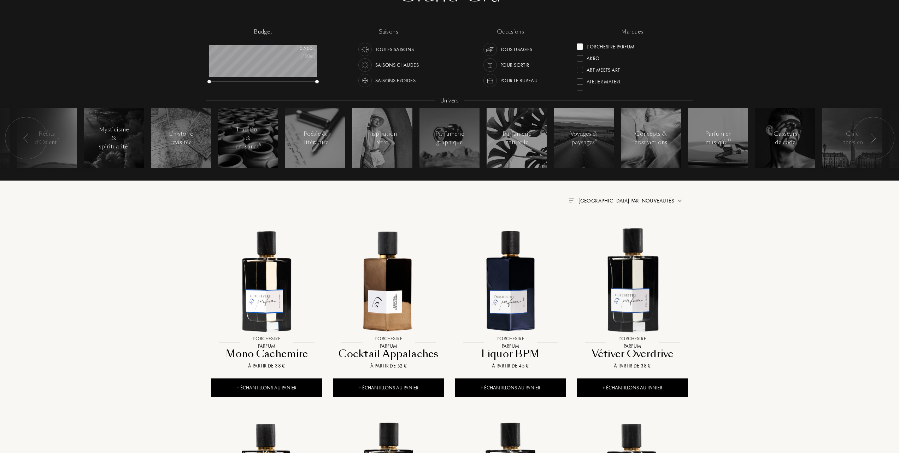
click at [636, 198] on span "Trier par : Nouveautés" at bounding box center [626, 200] width 96 height 7
click at [609, 230] on div at bounding box center [608, 231] width 5 height 5
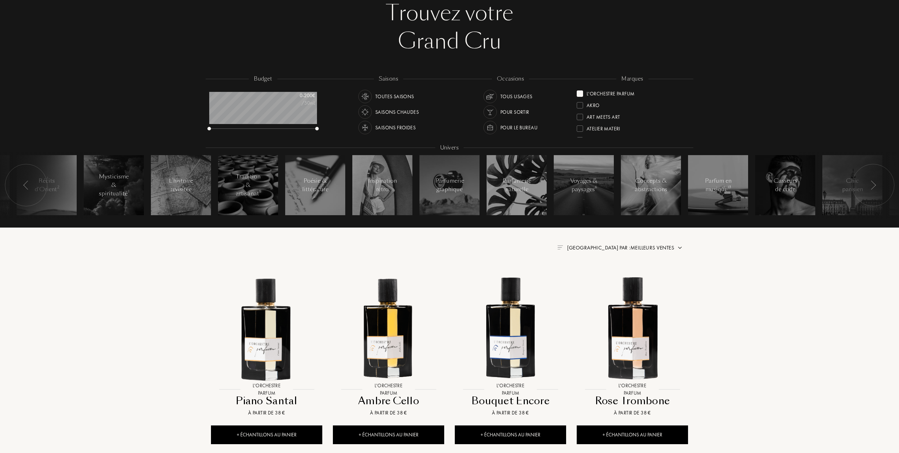
click at [579, 88] on div "L'Orchestre Parfum" at bounding box center [605, 93] width 58 height 10
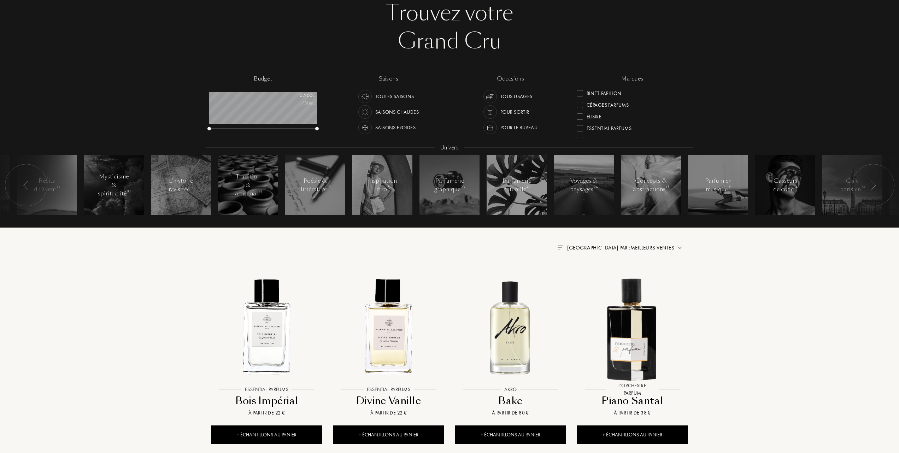
scroll to position [94, 0]
click at [581, 114] on div at bounding box center [579, 116] width 6 height 6
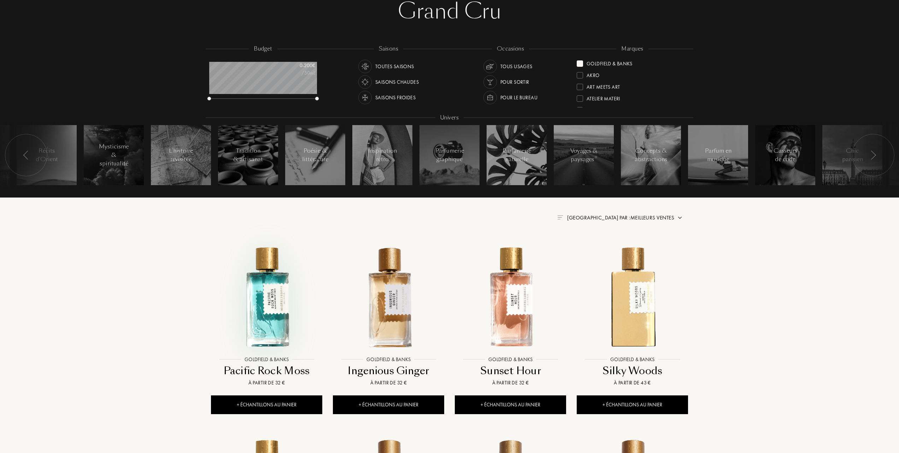
scroll to position [94, 0]
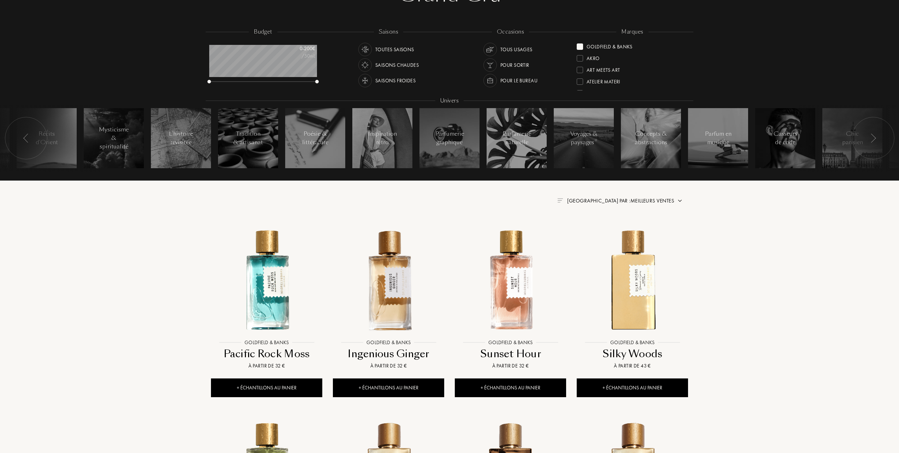
click at [650, 199] on span "Trier par : Meilleurs ventes" at bounding box center [620, 200] width 107 height 7
click at [496, 284] on img at bounding box center [510, 280] width 110 height 110
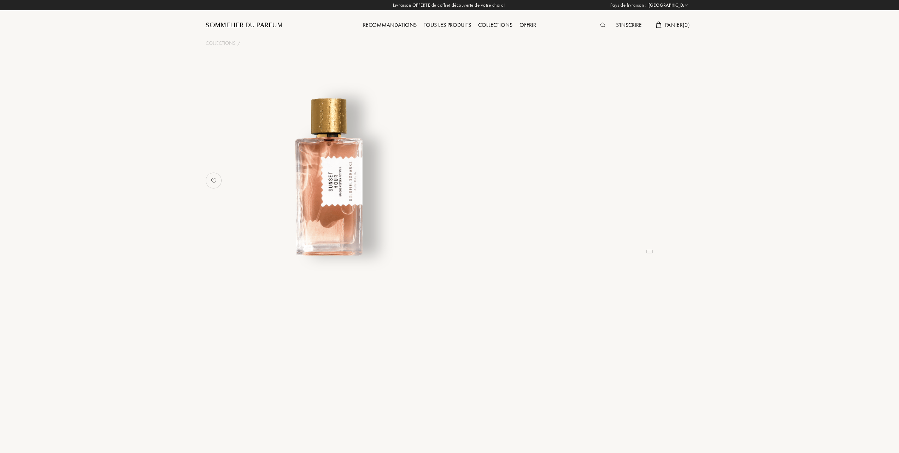
select select "FR"
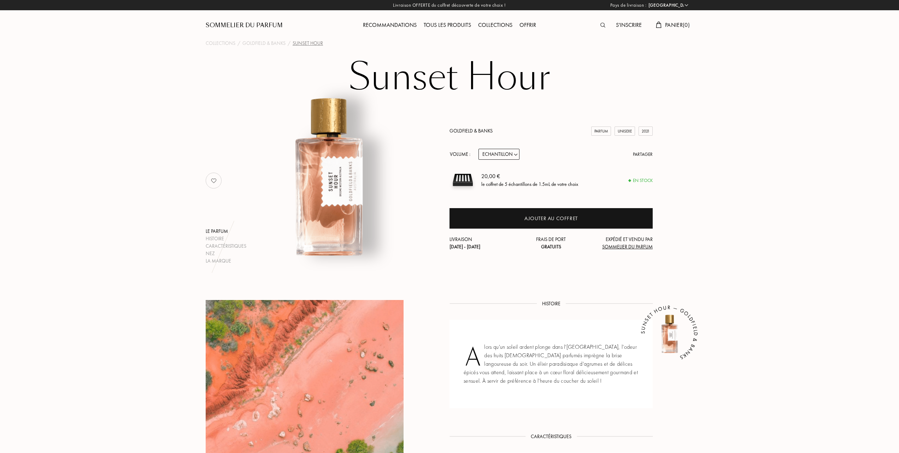
click at [516, 152] on select "Echantillon 10mL 50mL 100mL" at bounding box center [498, 154] width 41 height 11
select select "1"
click at [478, 149] on select "Echantillon 10mL 50mL 100mL" at bounding box center [498, 154] width 41 height 11
select select "1"
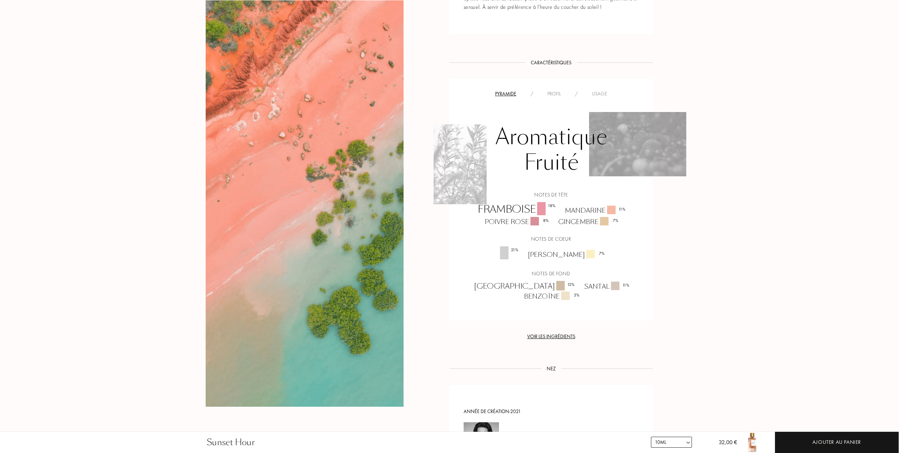
scroll to position [235, 0]
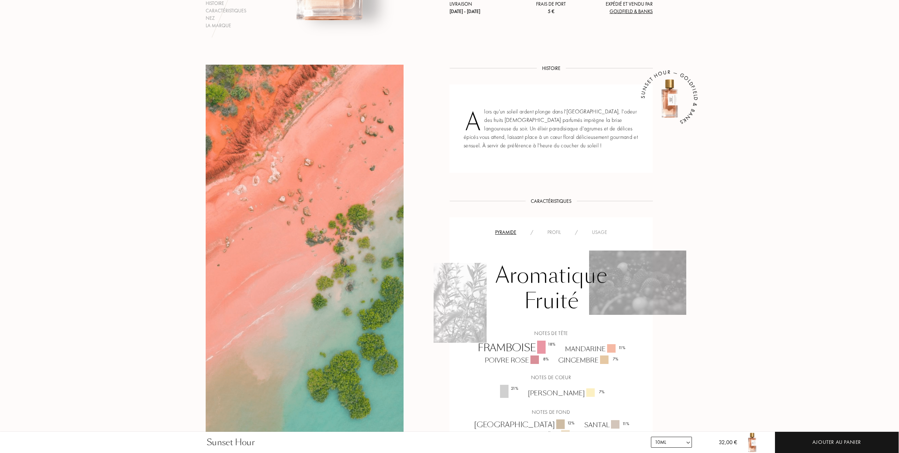
click at [550, 231] on div "Profil" at bounding box center [554, 232] width 28 height 7
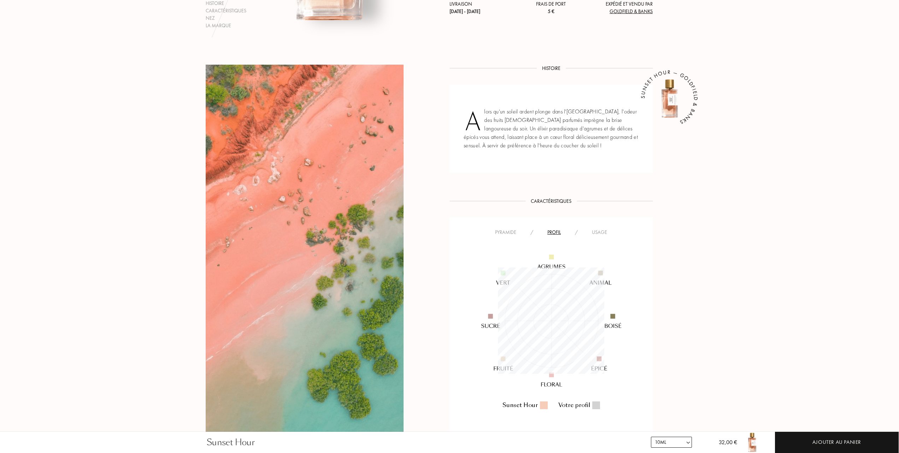
scroll to position [106, 106]
click at [603, 231] on div "Usage" at bounding box center [599, 232] width 29 height 7
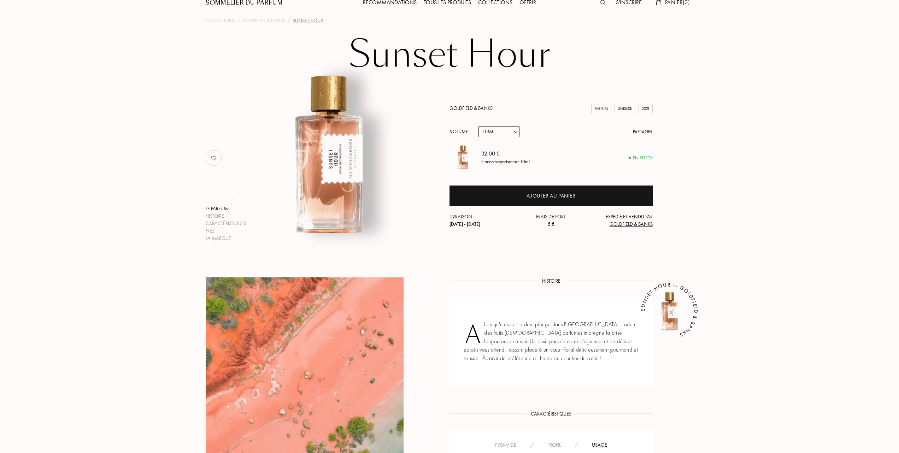
scroll to position [0, 0]
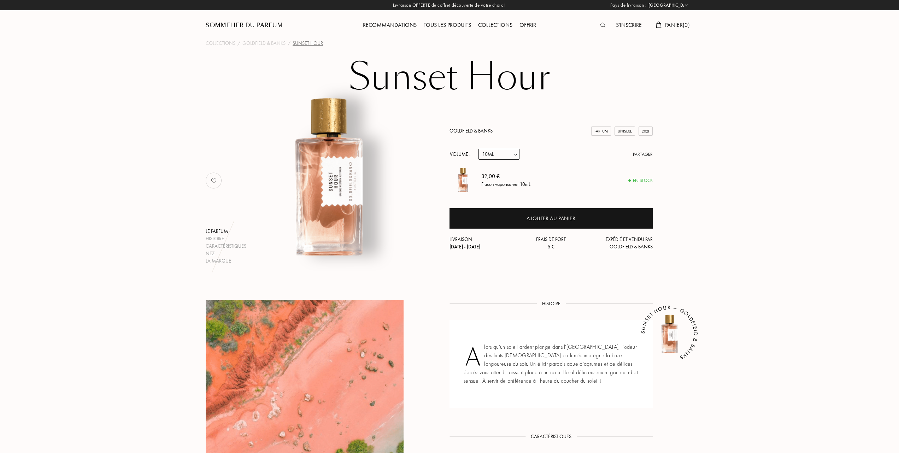
click at [464, 129] on link "Goldfield & Banks" at bounding box center [470, 131] width 43 height 6
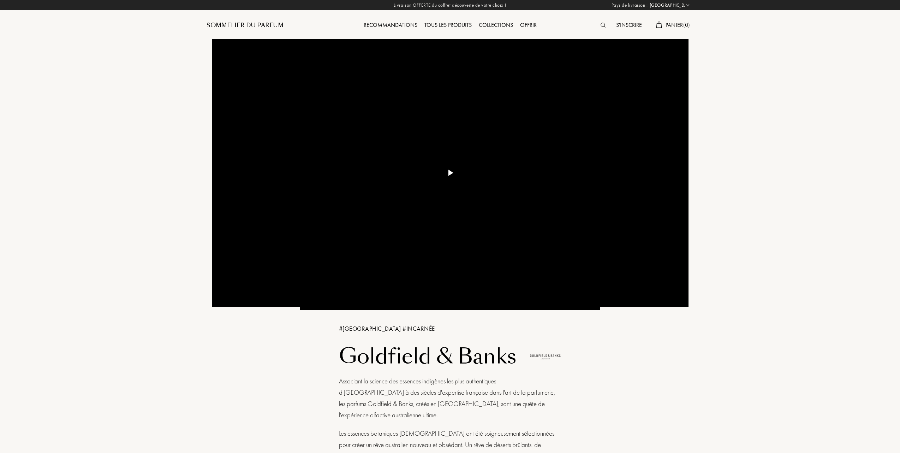
select select "FR"
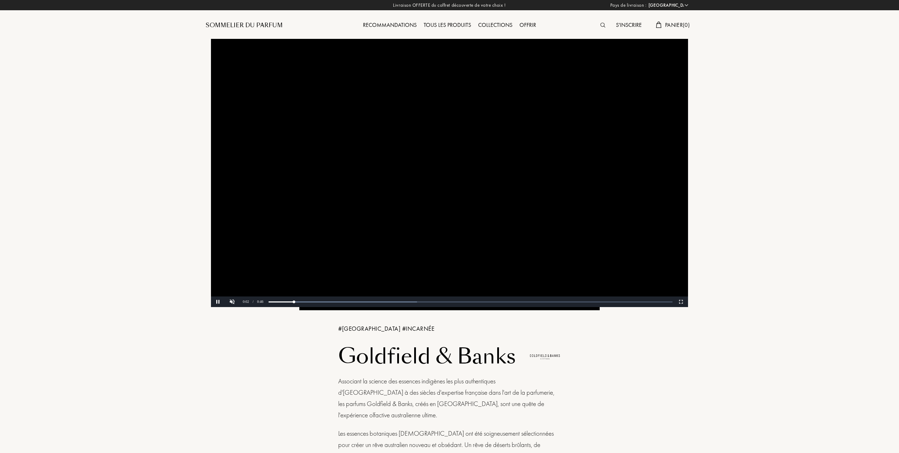
click at [434, 21] on div "Tous les produits" at bounding box center [447, 25] width 54 height 9
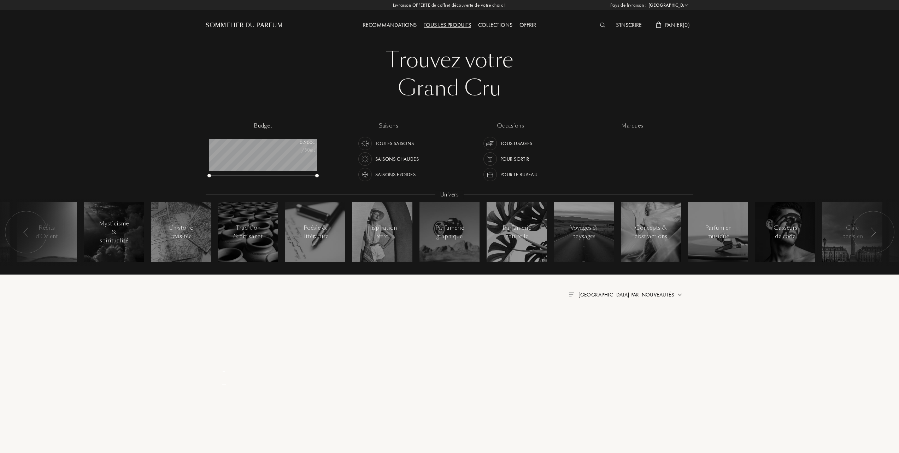
select select "FR"
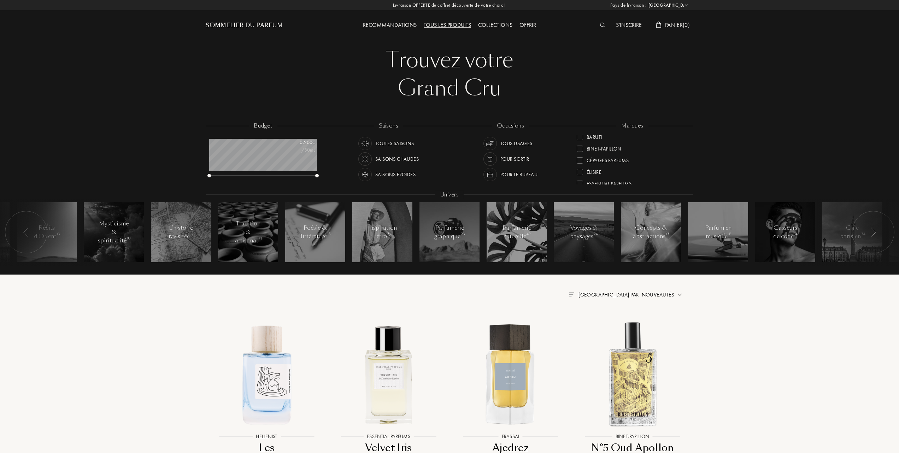
scroll to position [94, 0]
click at [582, 162] on div at bounding box center [579, 163] width 6 height 6
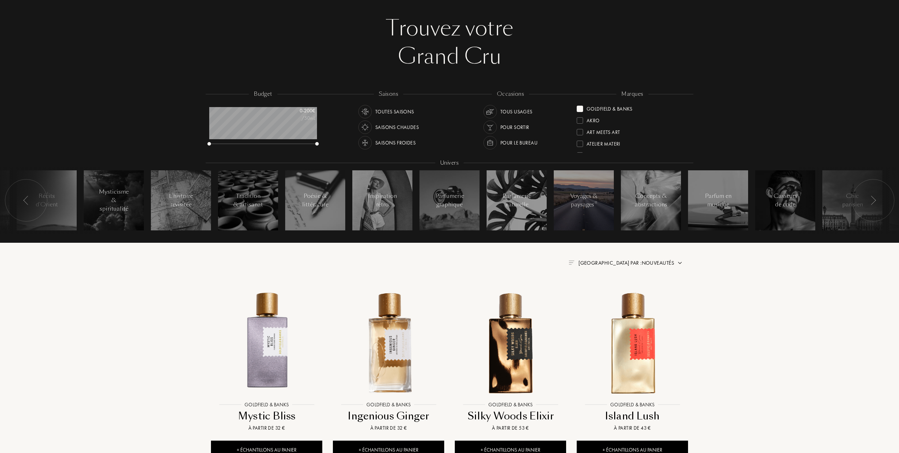
scroll to position [94, 0]
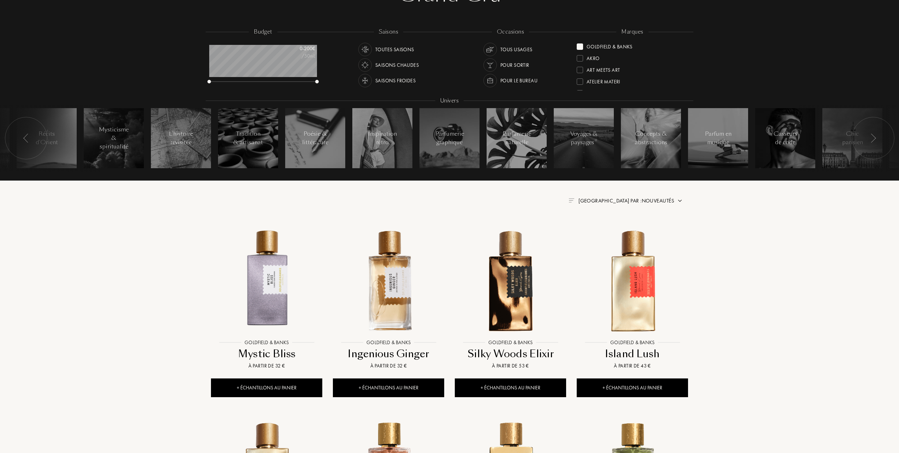
click at [644, 198] on span "[GEOGRAPHIC_DATA] par : Nouveautés" at bounding box center [626, 200] width 96 height 7
click at [606, 232] on div at bounding box center [608, 231] width 5 height 5
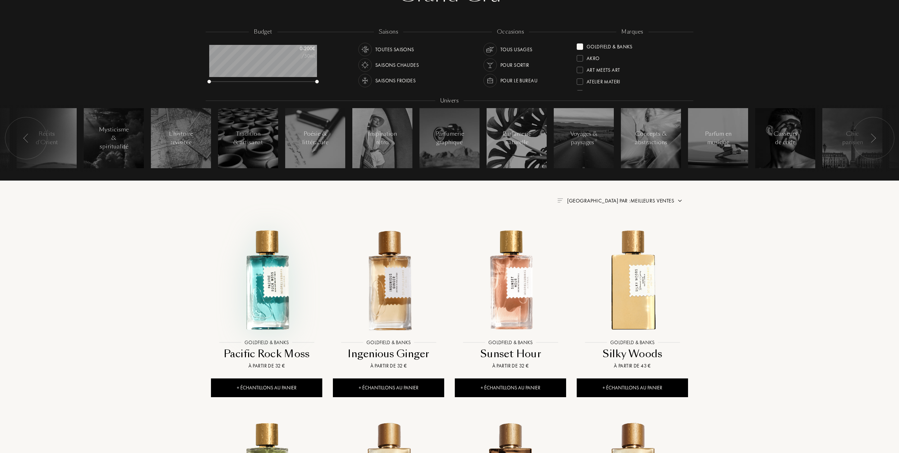
click at [281, 291] on img at bounding box center [267, 280] width 110 height 110
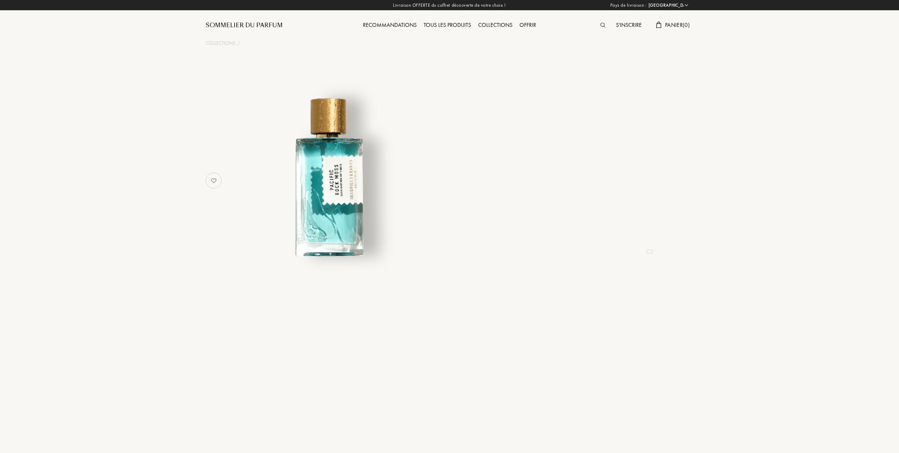
select select "FR"
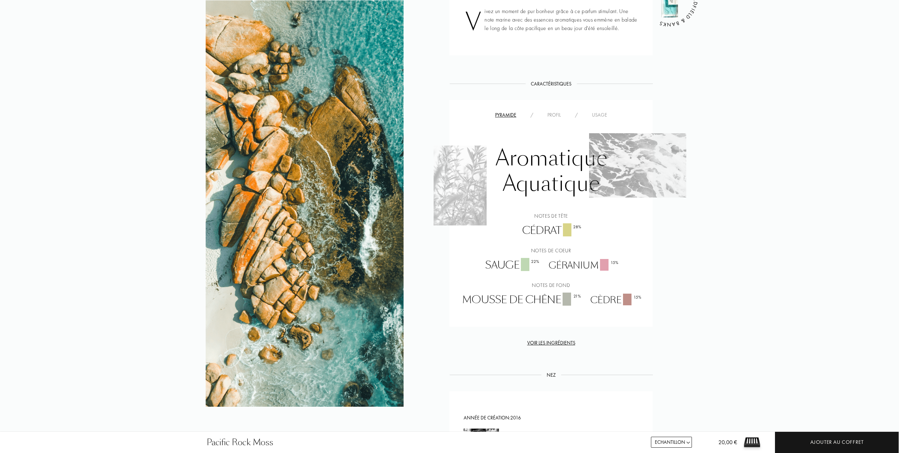
scroll to position [330, 0]
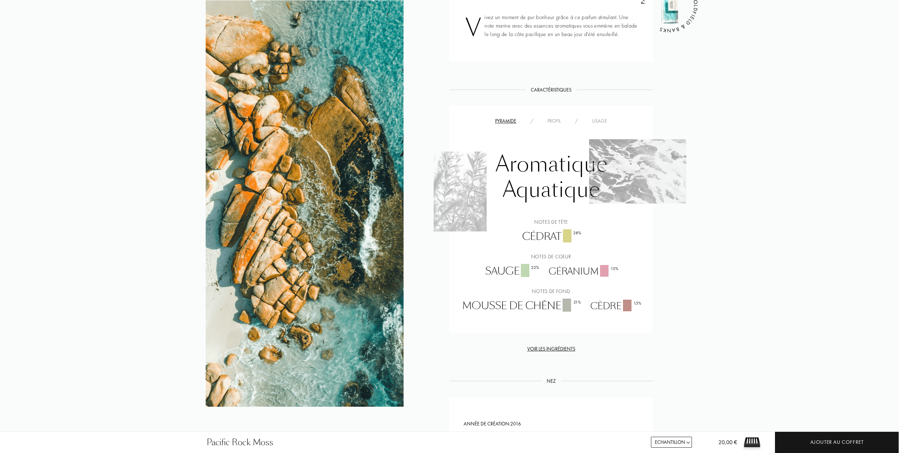
click at [553, 118] on div "Profil" at bounding box center [554, 120] width 28 height 7
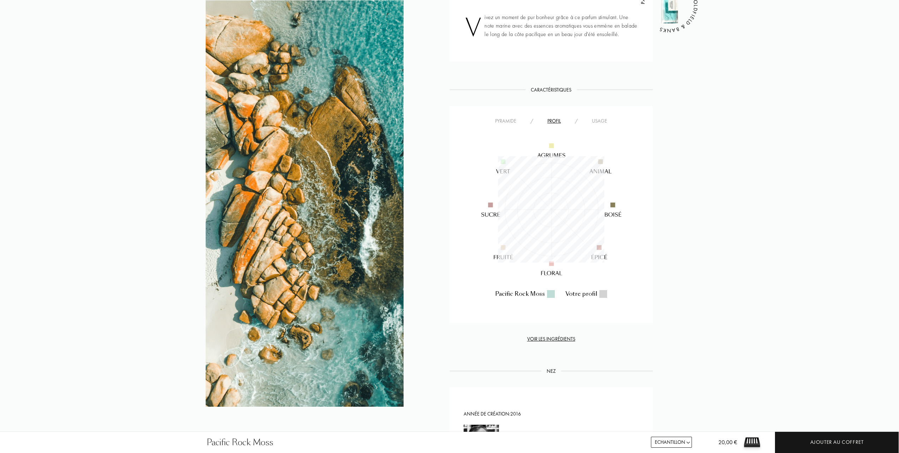
scroll to position [106, 106]
click at [599, 120] on div "Usage" at bounding box center [599, 120] width 29 height 7
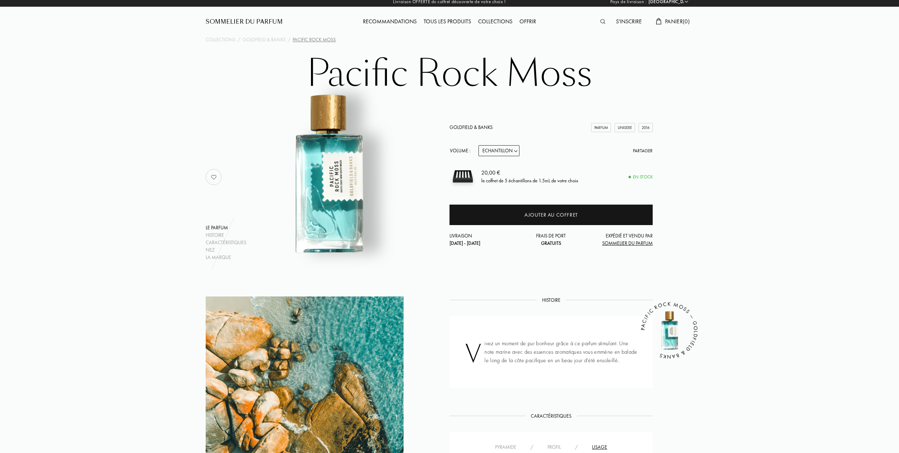
scroll to position [0, 0]
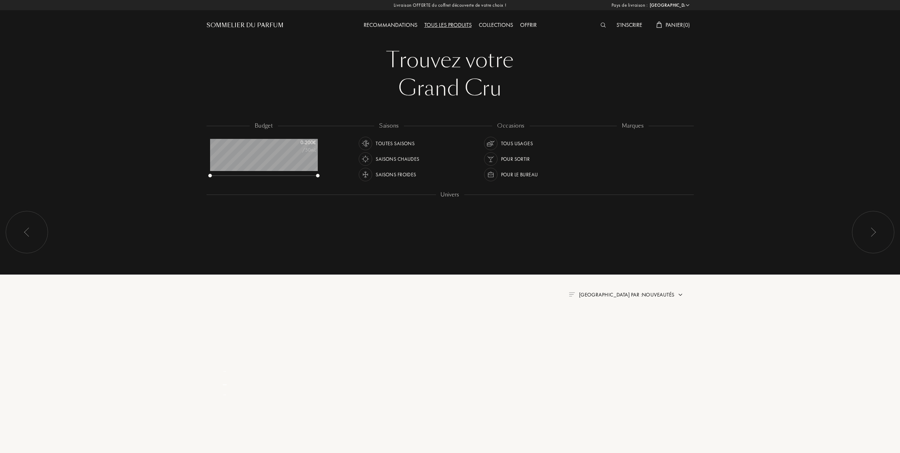
select select "FR"
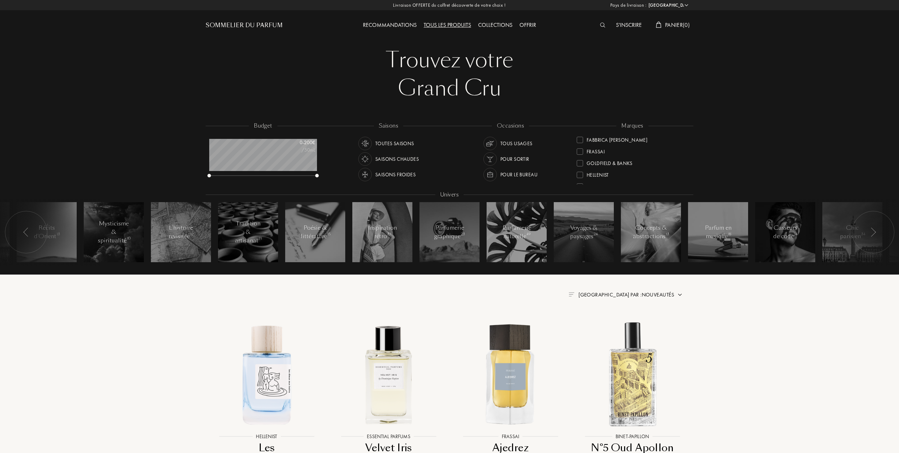
scroll to position [141, 0]
click at [581, 162] on div at bounding box center [579, 162] width 6 height 6
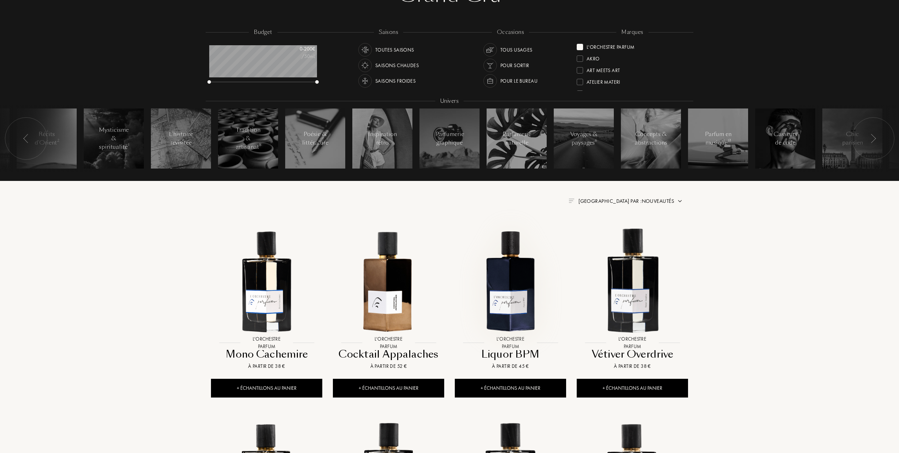
scroll to position [94, 0]
click at [514, 301] on img at bounding box center [510, 280] width 110 height 110
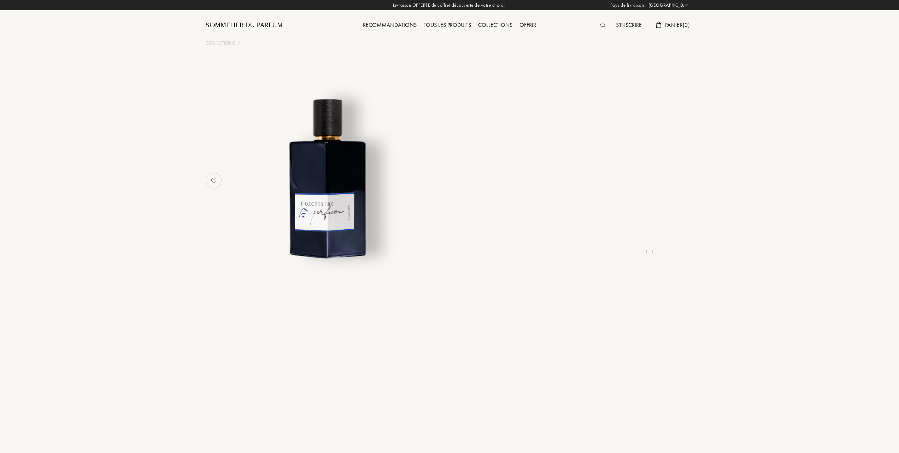
select select "FR"
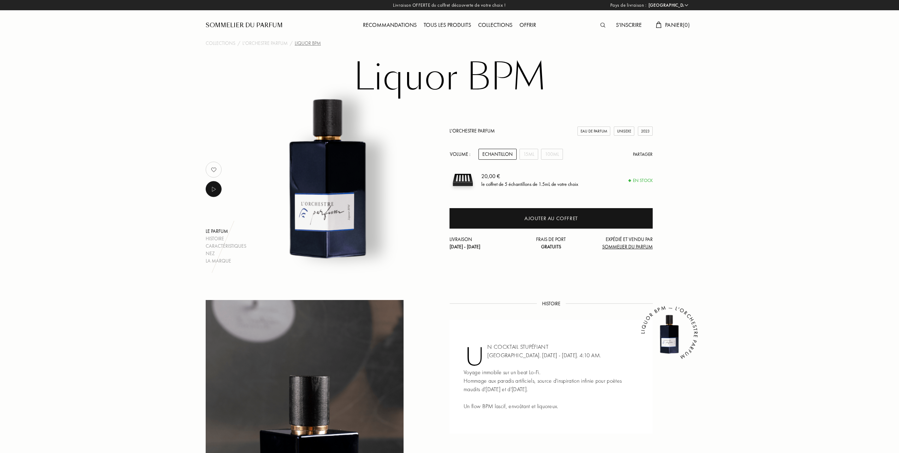
click at [453, 23] on div "Tous les produits" at bounding box center [447, 25] width 54 height 9
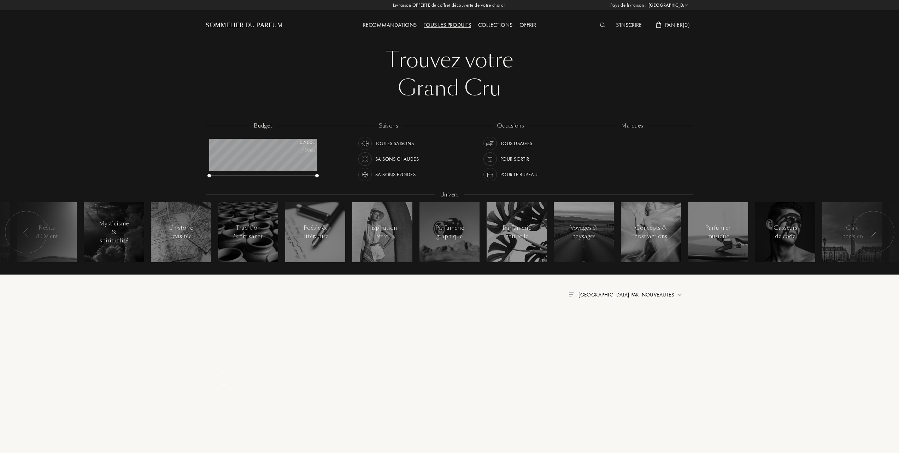
select select "FR"
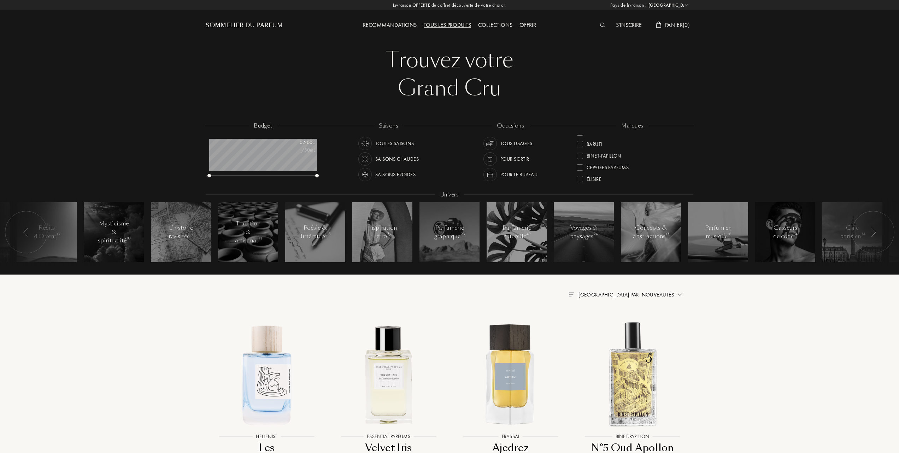
scroll to position [47, 0]
click at [578, 164] on div at bounding box center [579, 163] width 6 height 6
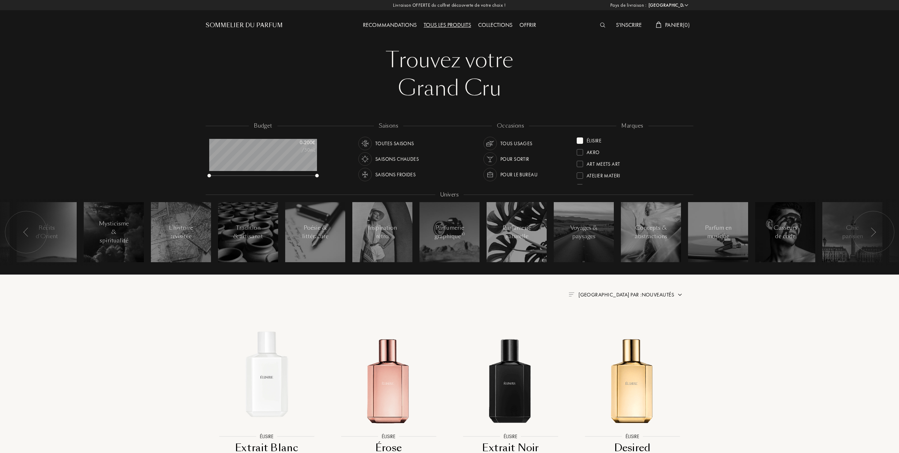
click at [643, 296] on span "Trier par : Nouveautés" at bounding box center [626, 294] width 96 height 7
click at [609, 325] on div at bounding box center [608, 325] width 5 height 5
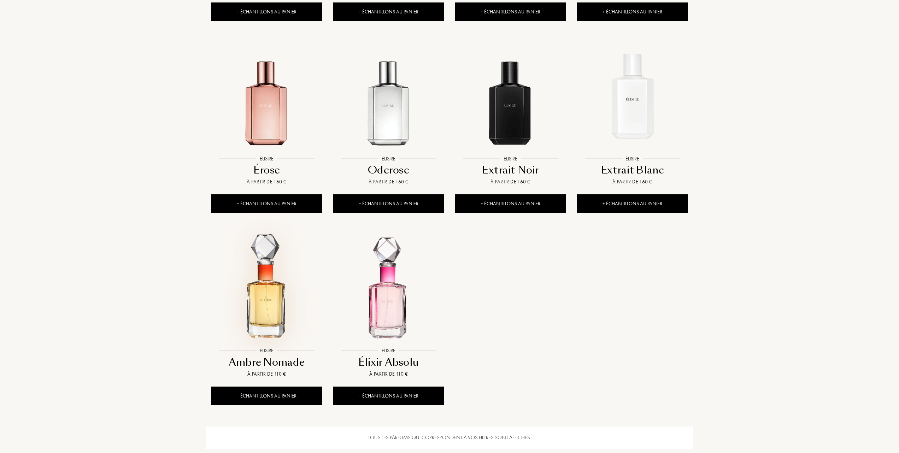
scroll to position [471, 0]
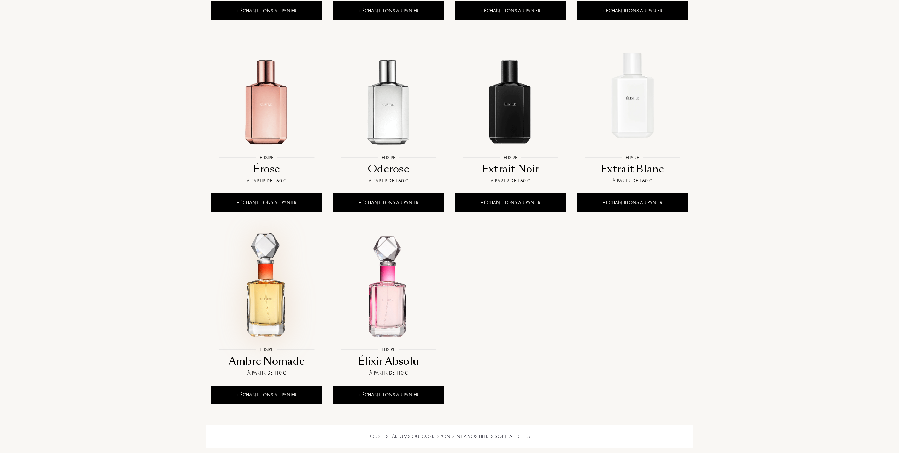
click at [269, 310] on img at bounding box center [267, 287] width 110 height 110
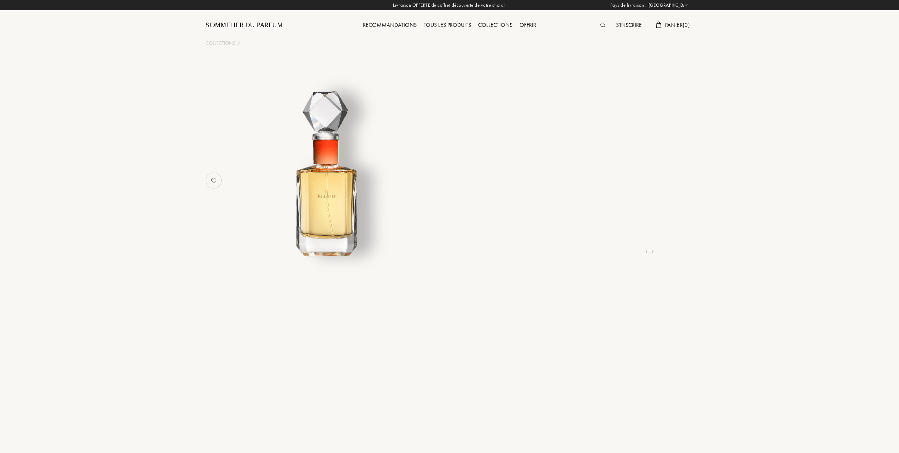
select select "FR"
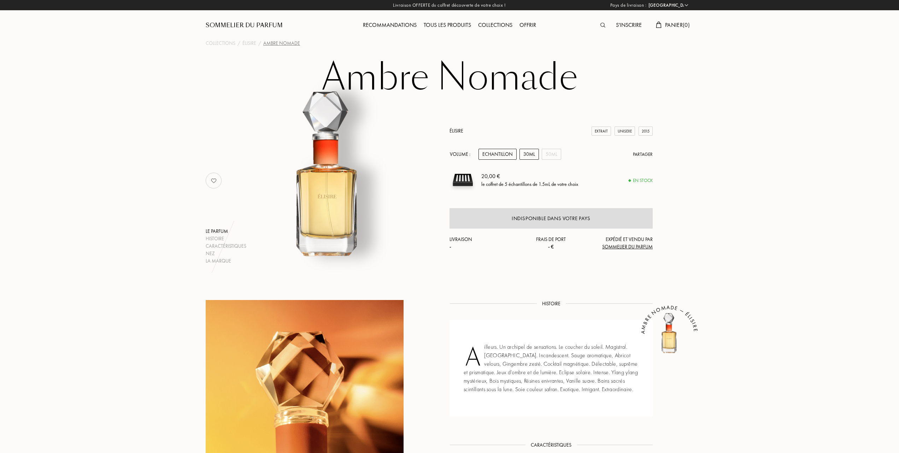
click at [526, 150] on div "30mL" at bounding box center [528, 154] width 19 height 11
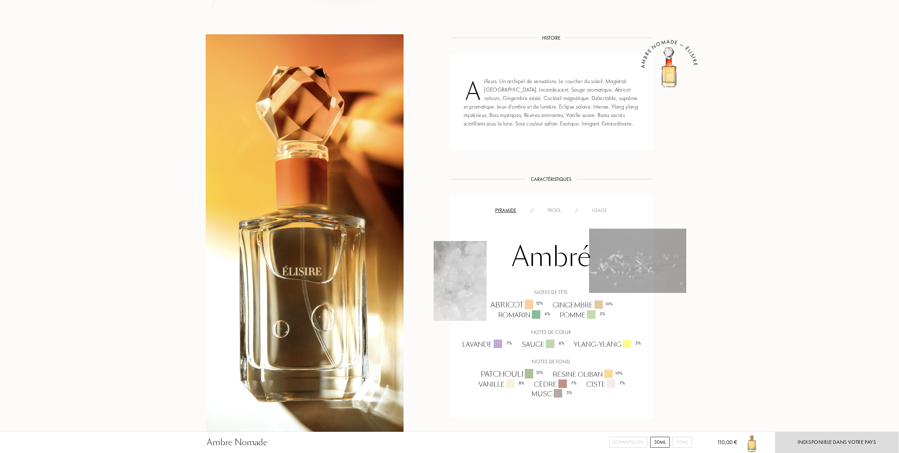
scroll to position [283, 0]
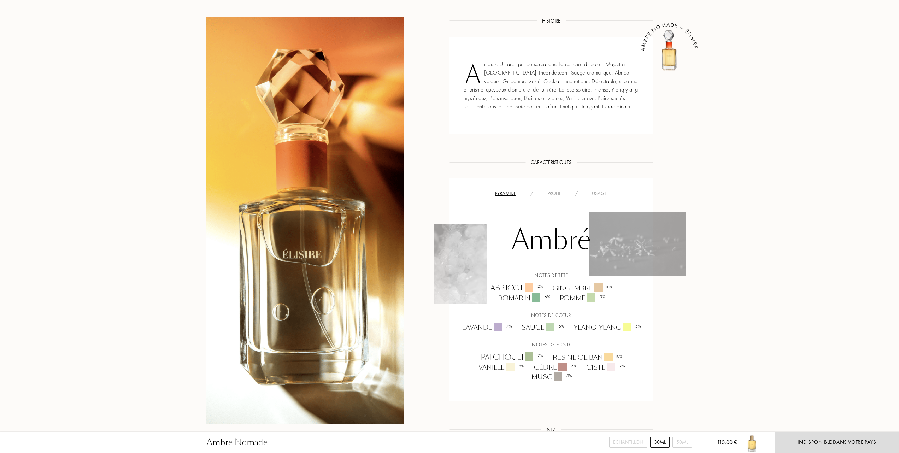
click at [604, 196] on div "Usage" at bounding box center [599, 193] width 29 height 7
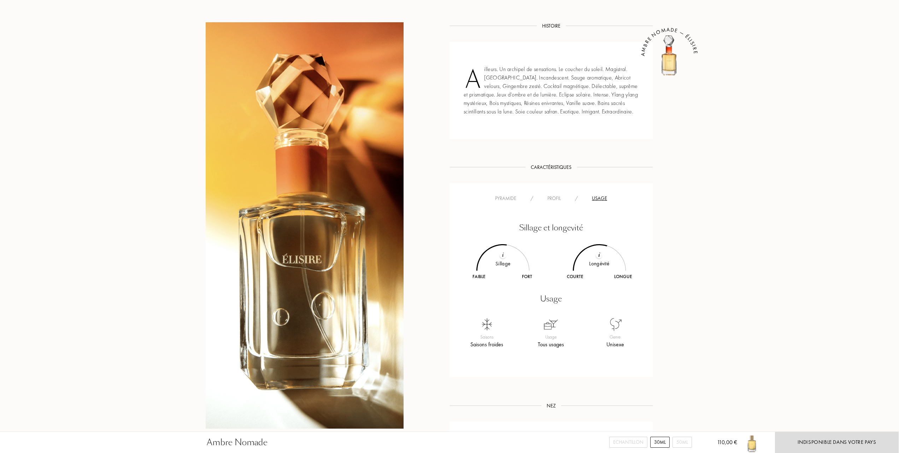
scroll to position [233, 0]
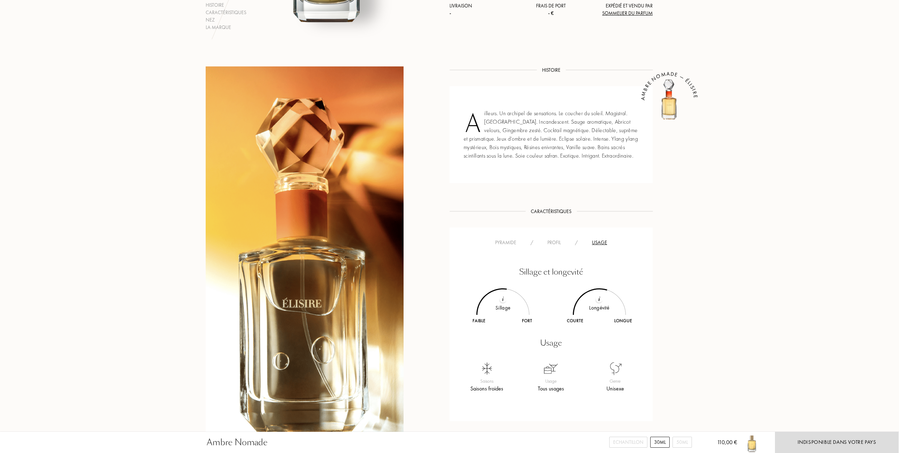
click at [510, 243] on div "Pyramide" at bounding box center [505, 242] width 35 height 7
